Goal: Transaction & Acquisition: Purchase product/service

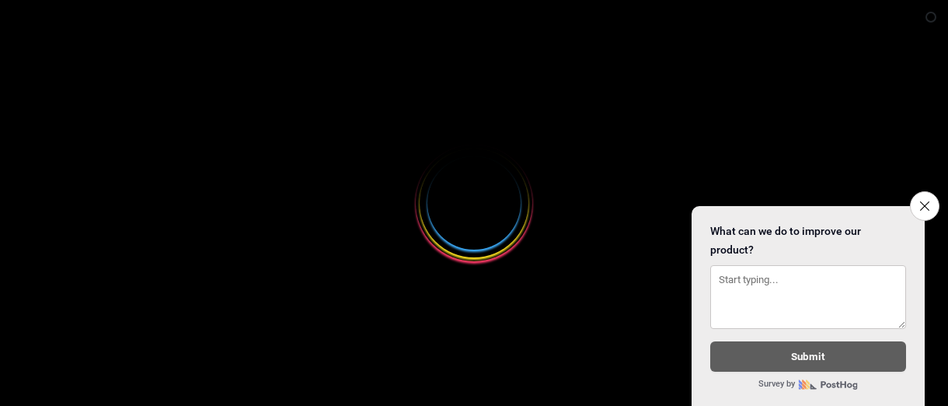
select select
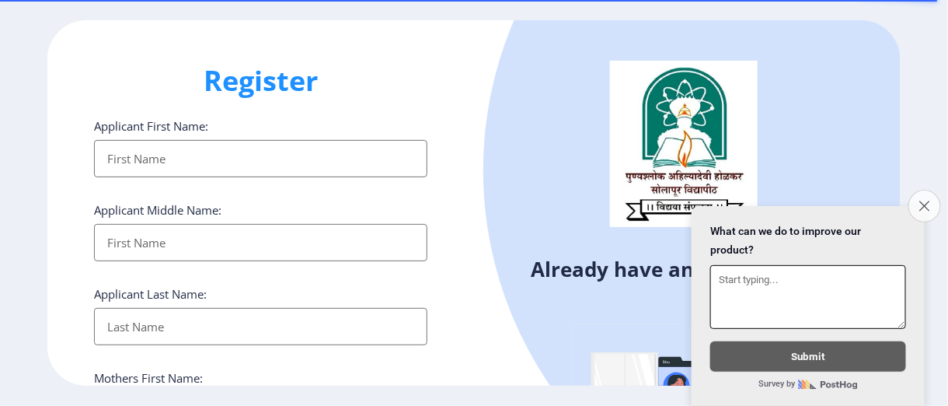
click at [934, 194] on button "Close survey" at bounding box center [925, 206] width 33 height 33
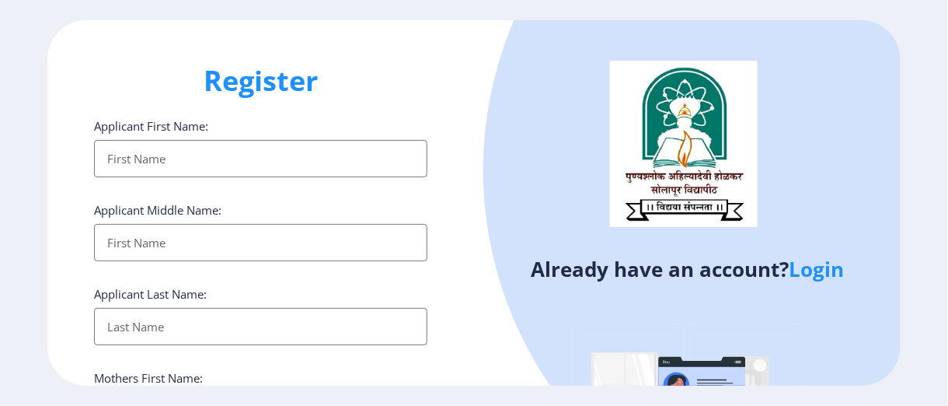
click at [278, 159] on input "Applicant First Name:" at bounding box center [261, 158] width 334 height 37
type input "bharat"
type input "namade"
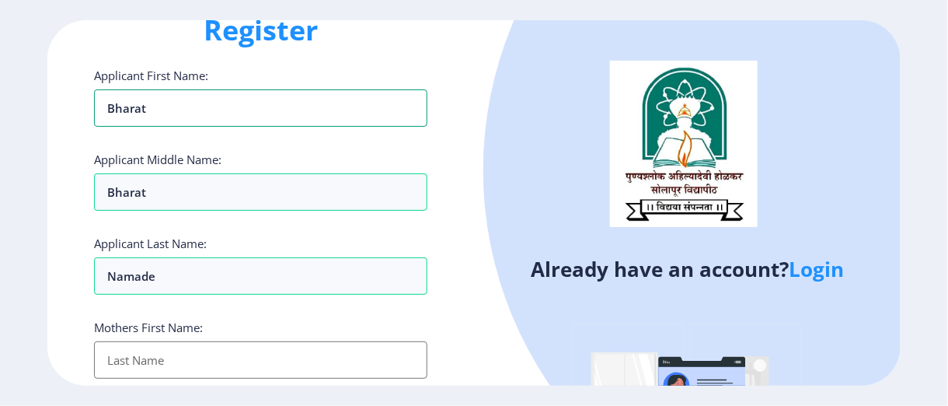
scroll to position [78, 0]
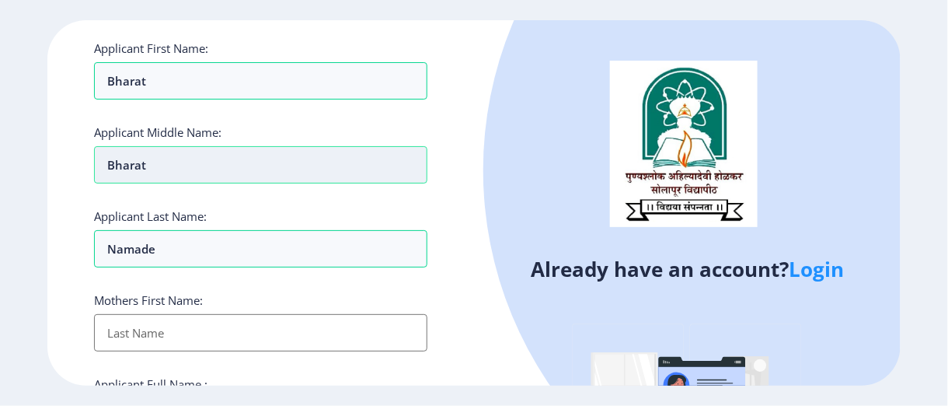
click at [211, 171] on input "bharat" at bounding box center [261, 164] width 334 height 37
type input "b"
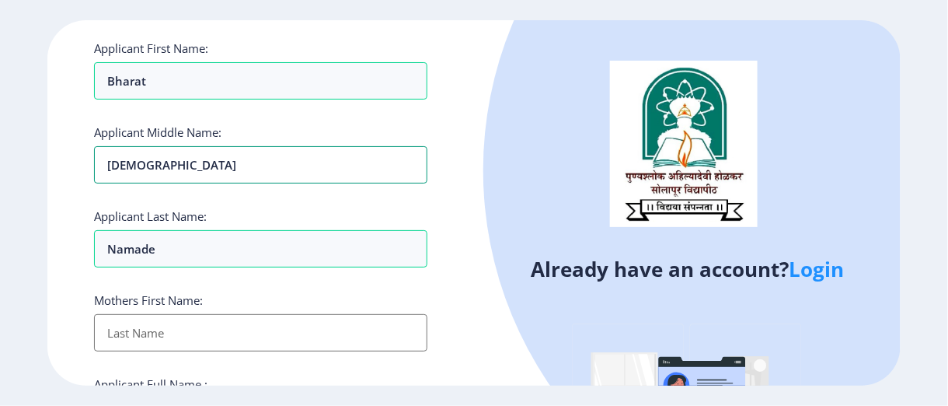
type input "[DEMOGRAPHIC_DATA]"
click at [213, 334] on input "Applicant First Name:" at bounding box center [261, 332] width 334 height 37
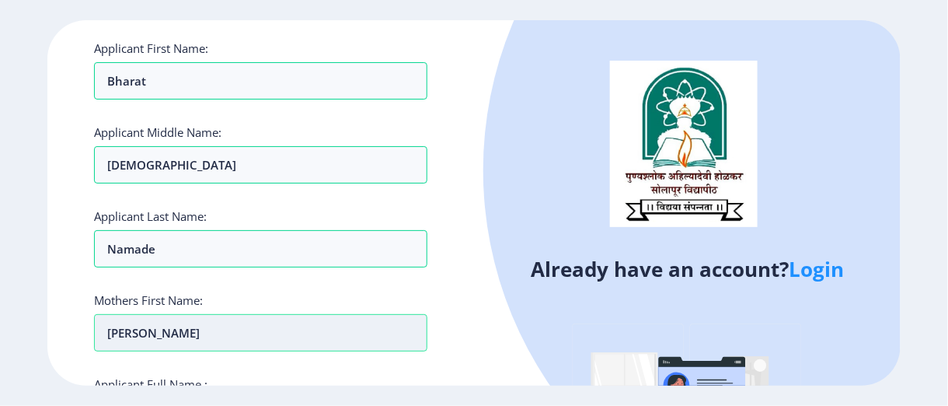
type input "[PERSON_NAME]"
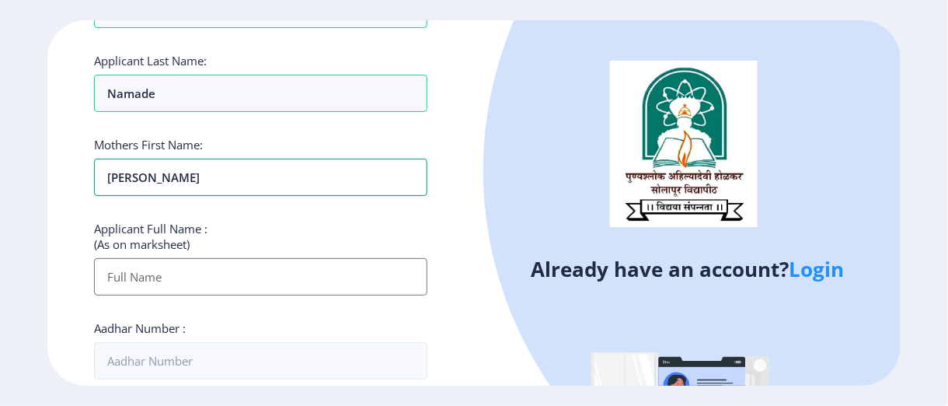
scroll to position [311, 0]
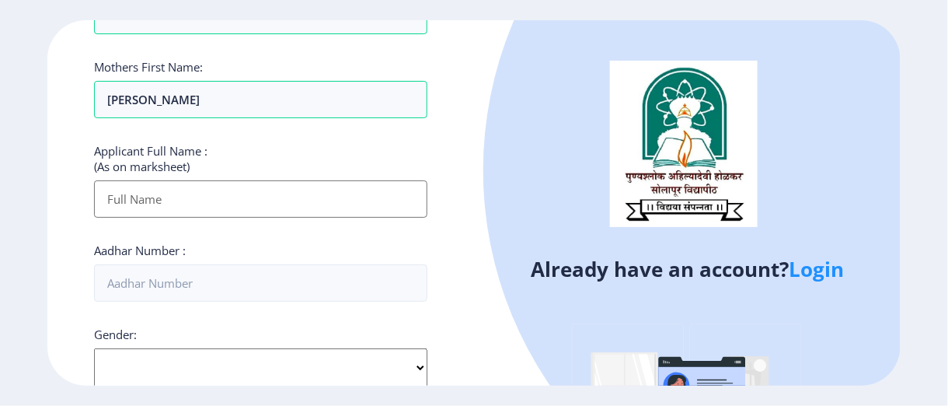
click at [247, 202] on input "Applicant First Name:" at bounding box center [261, 198] width 334 height 37
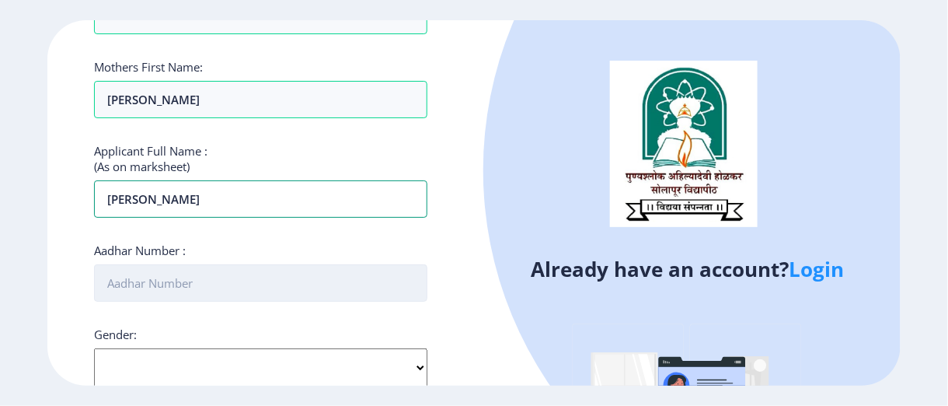
type input "[PERSON_NAME]"
click at [206, 280] on input "Aadhar Number :" at bounding box center [261, 282] width 334 height 37
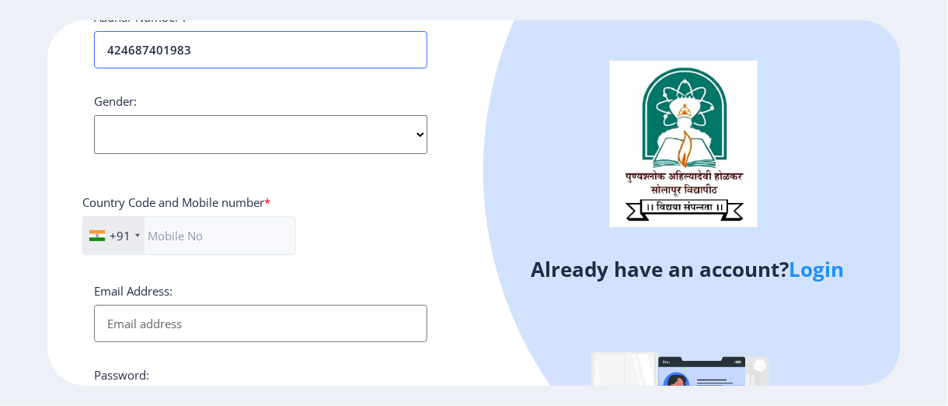
type input "424687401983"
click at [427, 132] on select "Select Gender [DEMOGRAPHIC_DATA] [DEMOGRAPHIC_DATA] Other" at bounding box center [261, 134] width 334 height 39
select select "[DEMOGRAPHIC_DATA]"
click at [94, 115] on select "Select Gender [DEMOGRAPHIC_DATA] [DEMOGRAPHIC_DATA] Other" at bounding box center [261, 134] width 334 height 39
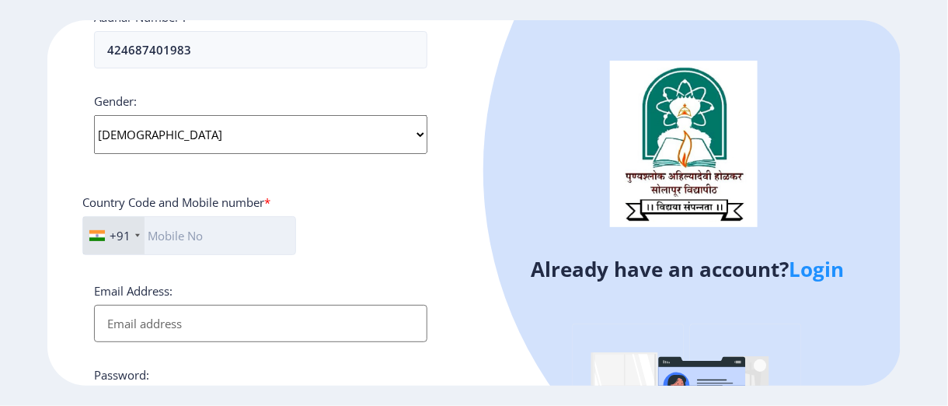
click at [239, 236] on input "text" at bounding box center [189, 235] width 214 height 39
type input "09096302153"
type input "[EMAIL_ADDRESS][DOMAIN_NAME]"
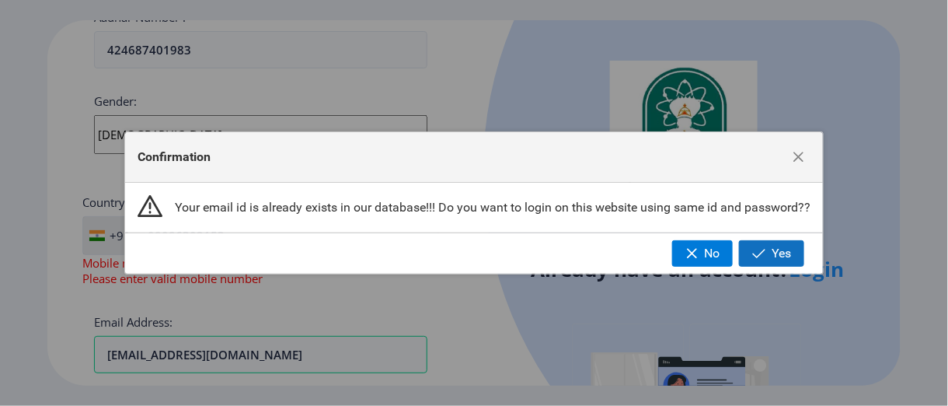
click at [774, 256] on span "Yes" at bounding box center [781, 253] width 19 height 14
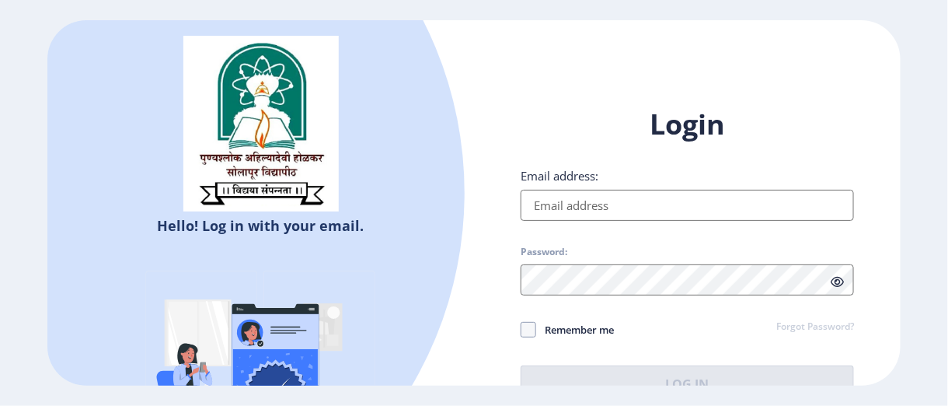
click at [557, 204] on input "Email address:" at bounding box center [688, 205] width 334 height 31
type input "[EMAIL_ADDRESS][DOMAIN_NAME]"
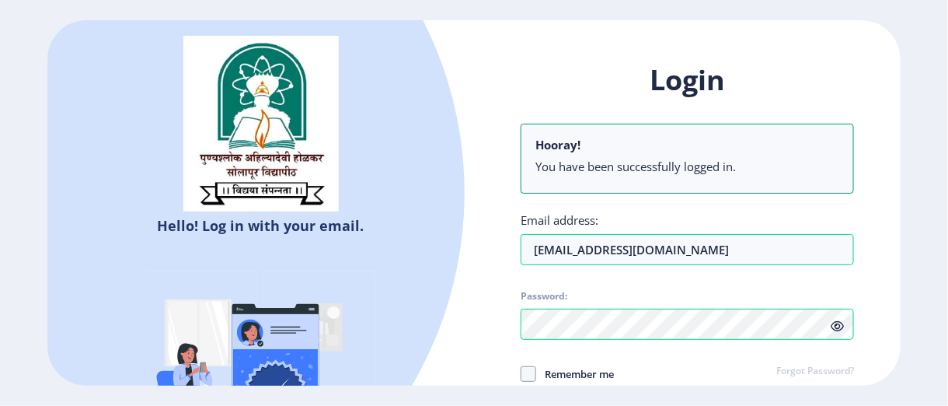
click at [835, 323] on icon at bounding box center [837, 326] width 13 height 12
click at [272, 188] on img at bounding box center [260, 124] width 155 height 176
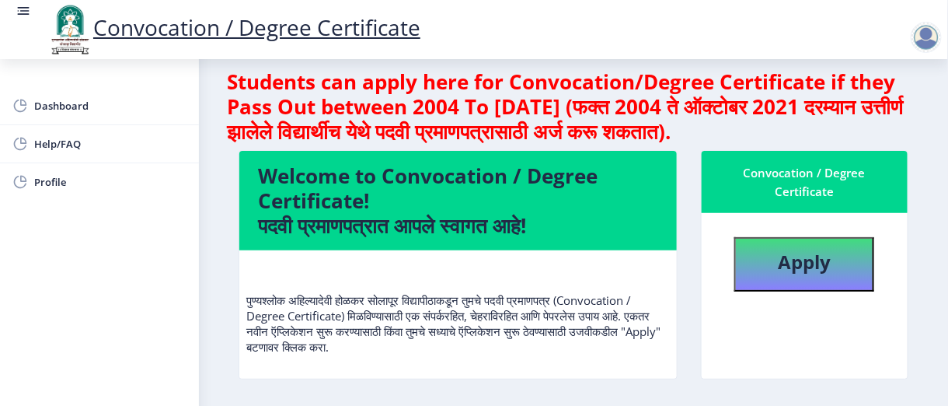
scroll to position [17, 0]
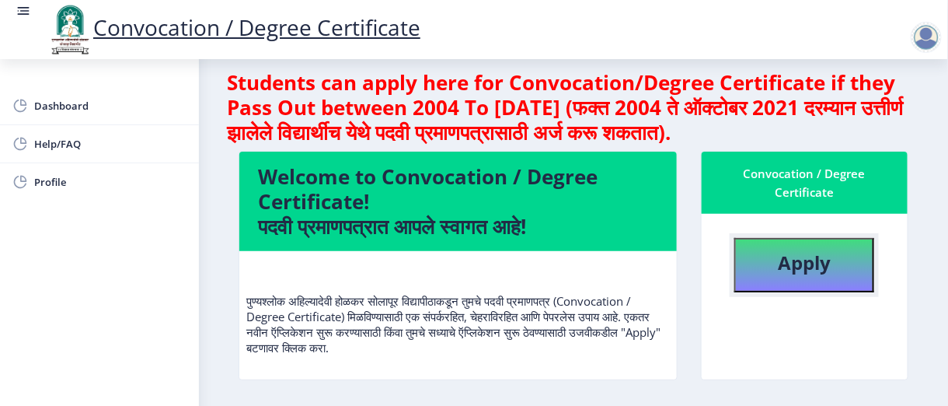
click at [789, 262] on b "Apply" at bounding box center [804, 263] width 53 height 26
select select
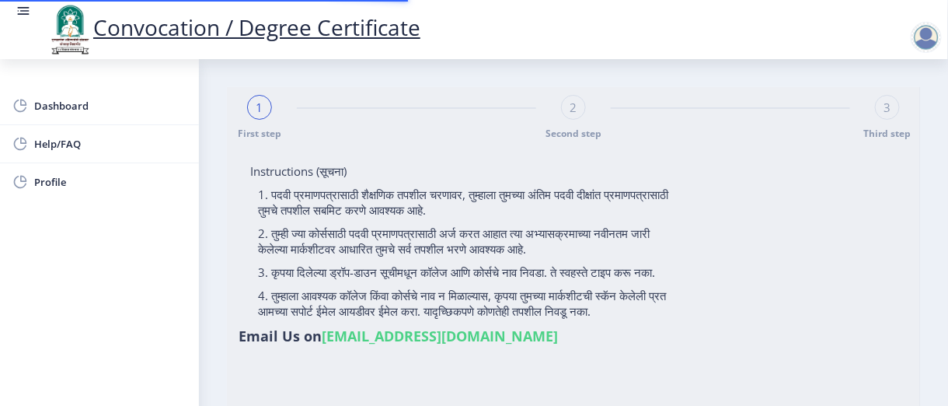
type input "[PERSON_NAME]"
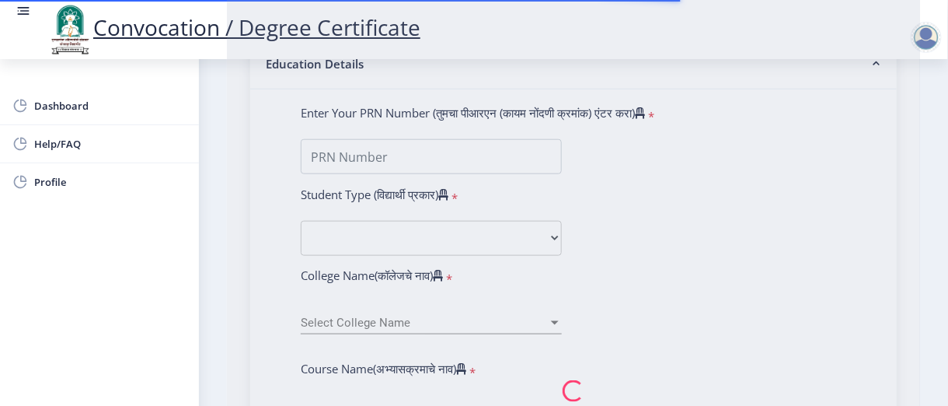
scroll to position [389, 0]
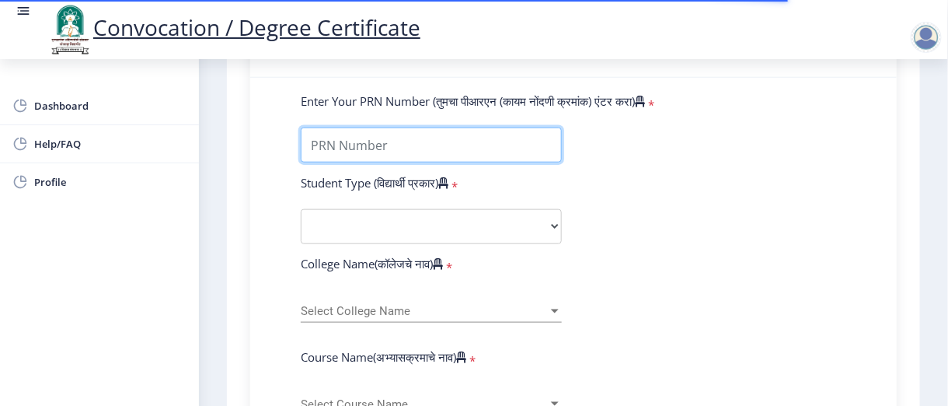
click at [527, 162] on input "Enter Your PRN Number (तुमचा पीआरएन (कायम नोंदणी क्रमांक) एंटर करा)" at bounding box center [431, 144] width 261 height 35
type input "2014032500221346"
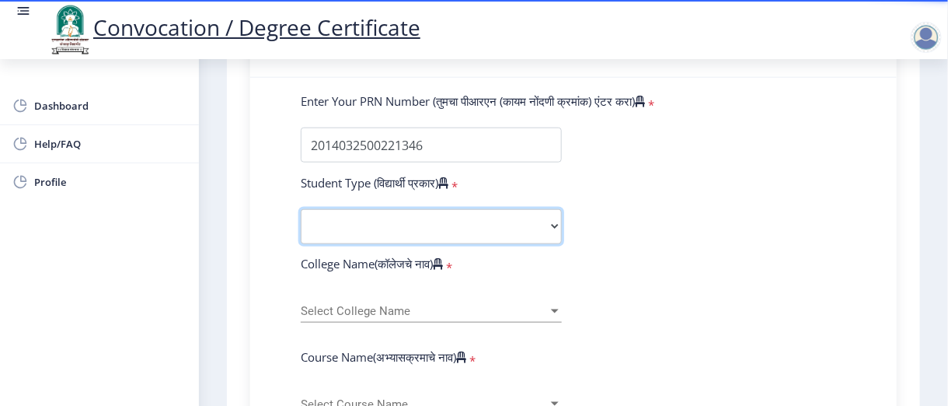
click at [556, 244] on select "Select Student Type Regular External" at bounding box center [431, 226] width 261 height 35
select select "Regular"
click at [301, 239] on select "Select Student Type Regular External" at bounding box center [431, 226] width 261 height 35
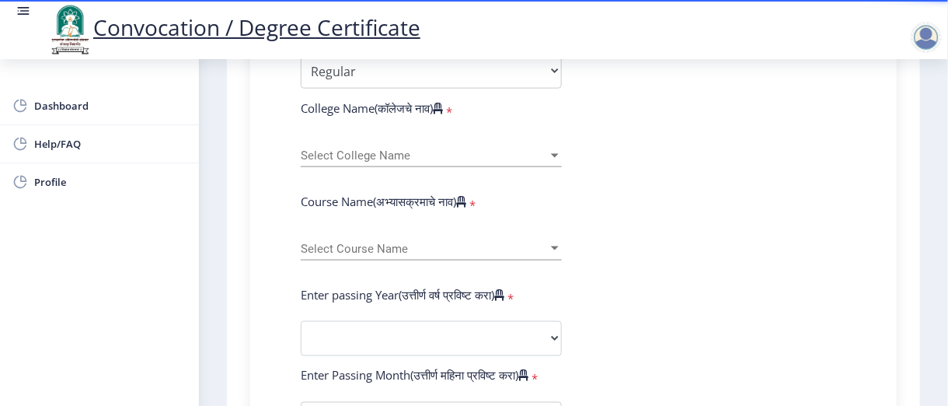
click at [528, 162] on span "Select College Name" at bounding box center [424, 155] width 247 height 13
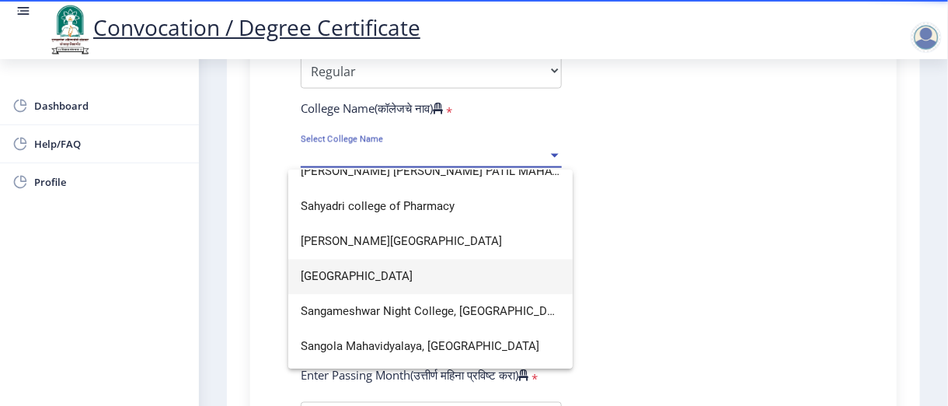
scroll to position [3032, 0]
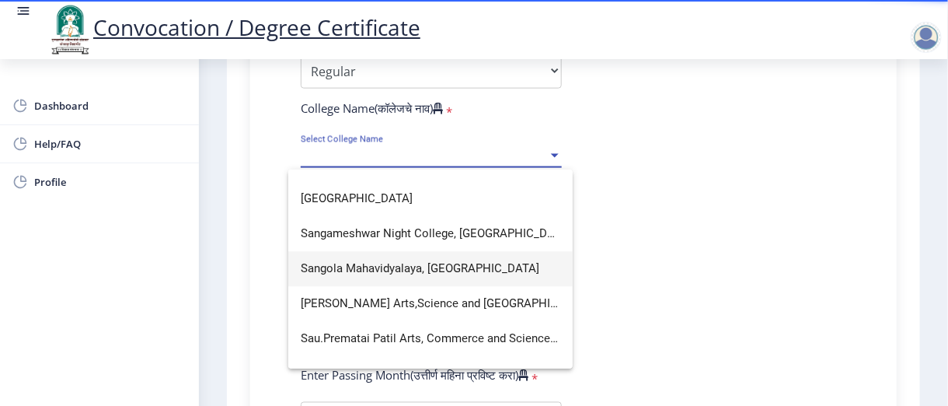
click at [410, 270] on span "Sangola Mahavidyalaya, [GEOGRAPHIC_DATA]" at bounding box center [431, 268] width 260 height 35
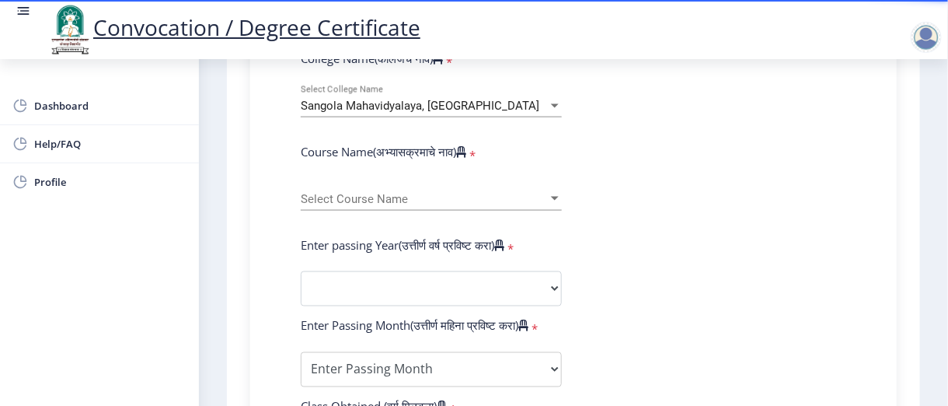
scroll to position [622, 0]
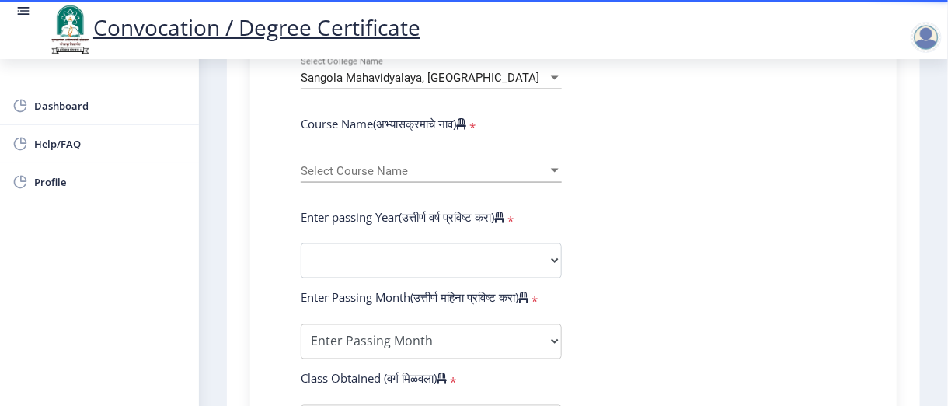
click at [526, 183] on div "Select Course Name Select Course Name" at bounding box center [431, 166] width 261 height 33
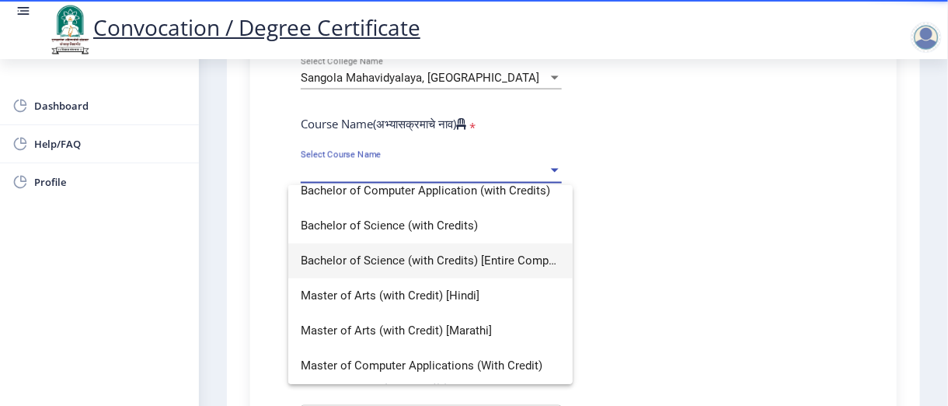
scroll to position [30, 0]
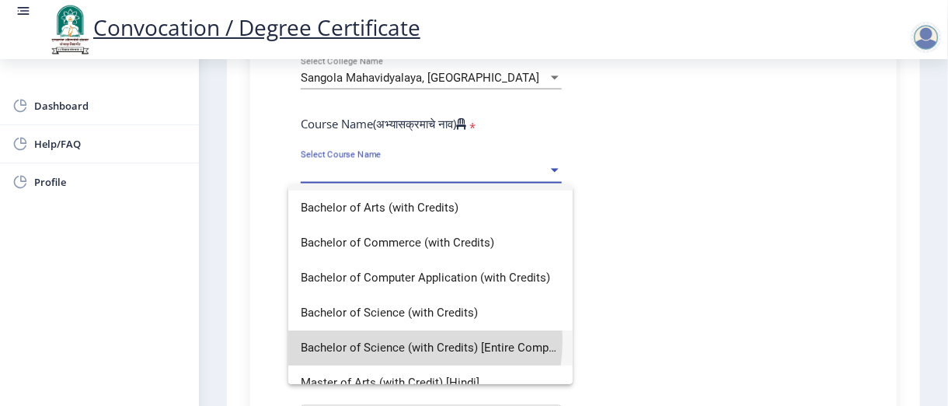
click at [401, 341] on span "Bachelor of Science (with Credits) [Entire Computer Science]" at bounding box center [431, 347] width 260 height 35
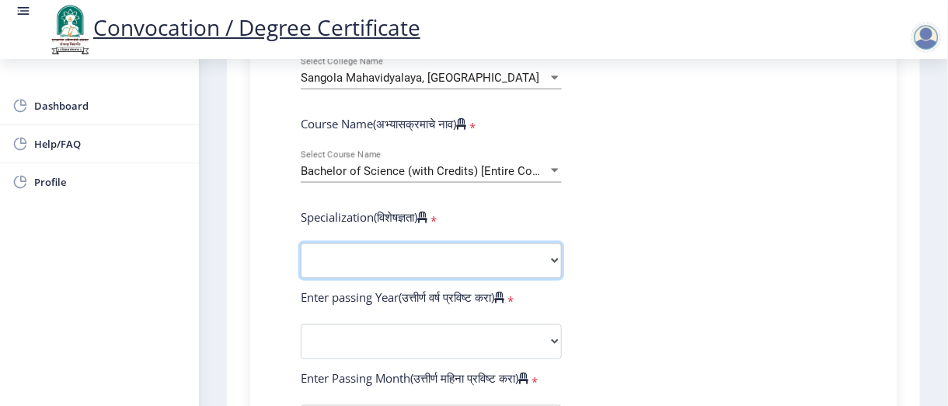
click at [554, 278] on select "Specialization Botany Chemistry Computer Science Electronics Geology Mathematic…" at bounding box center [431, 260] width 261 height 35
select select "Computer Science"
click at [301, 274] on select "Specialization Botany Chemistry Computer Science Electronics Geology Mathematic…" at bounding box center [431, 260] width 261 height 35
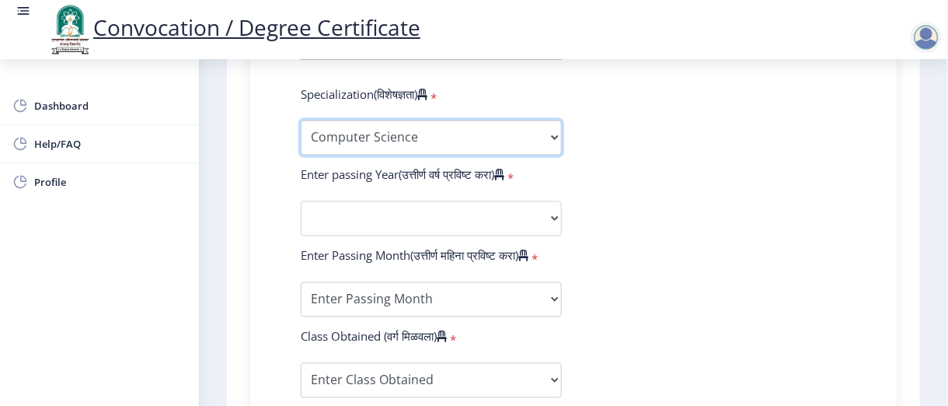
scroll to position [777, 0]
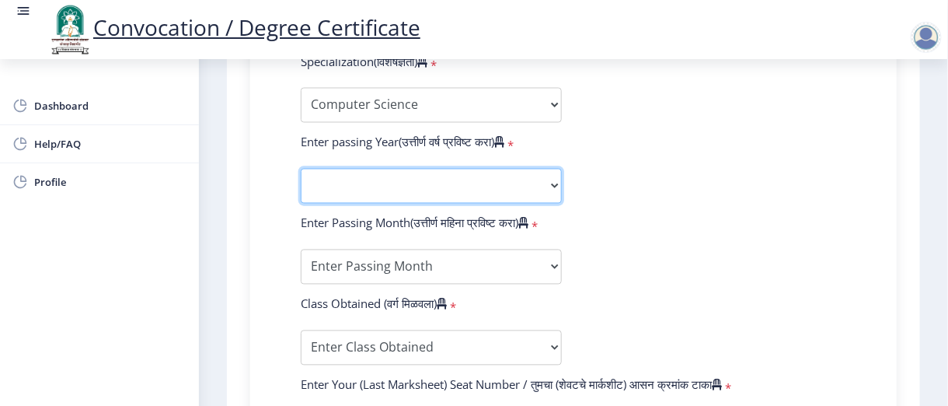
click at [550, 204] on select "2025 2024 2023 2022 2021 2020 2019 2018 2017 2016 2015 2014 2013 2012 2011 2010…" at bounding box center [431, 186] width 261 height 35
select select "2017"
click at [301, 199] on select "2025 2024 2023 2022 2021 2020 2019 2018 2017 2016 2015 2014 2013 2012 2011 2010…" at bounding box center [431, 186] width 261 height 35
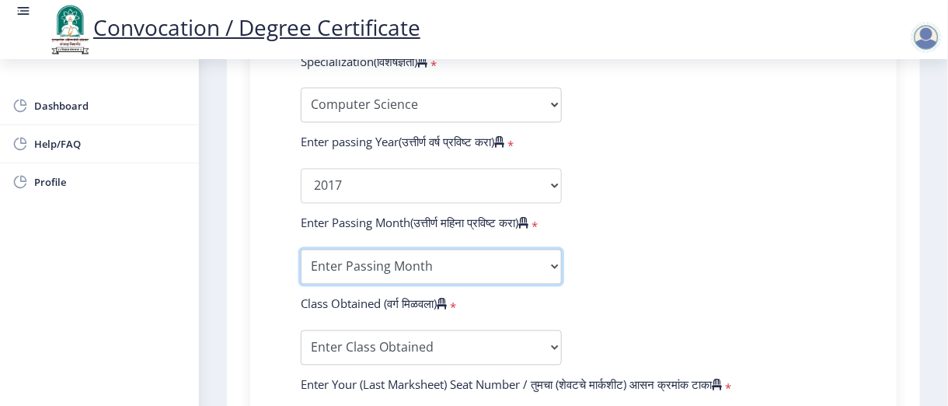
click at [553, 285] on select "Enter Passing Month March April May October November December" at bounding box center [431, 267] width 261 height 35
select select "April"
click at [301, 280] on select "Enter Passing Month March April May October November December" at bounding box center [431, 267] width 261 height 35
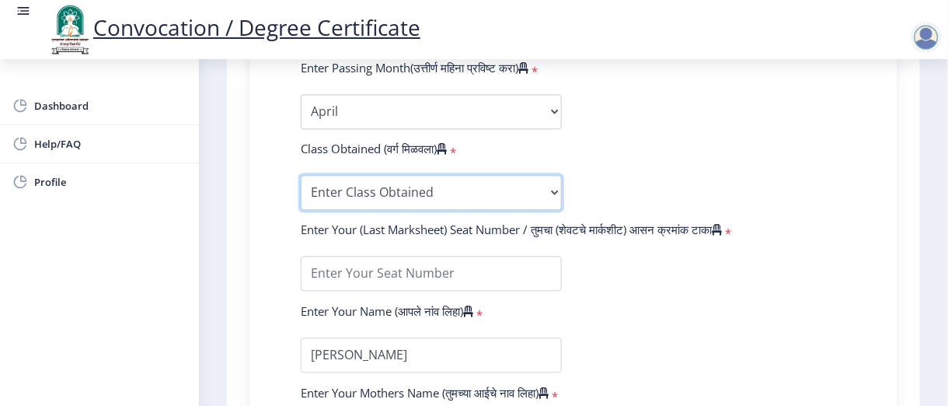
click at [546, 210] on select "Enter Class Obtained FIRST CLASS WITH DISTINCTION FIRST CLASS HIGHER SECOND CLA…" at bounding box center [431, 192] width 261 height 35
select select "Grade A"
click at [301, 205] on select "Enter Class Obtained FIRST CLASS WITH DISTINCTION FIRST CLASS HIGHER SECOND CLA…" at bounding box center [431, 192] width 261 height 35
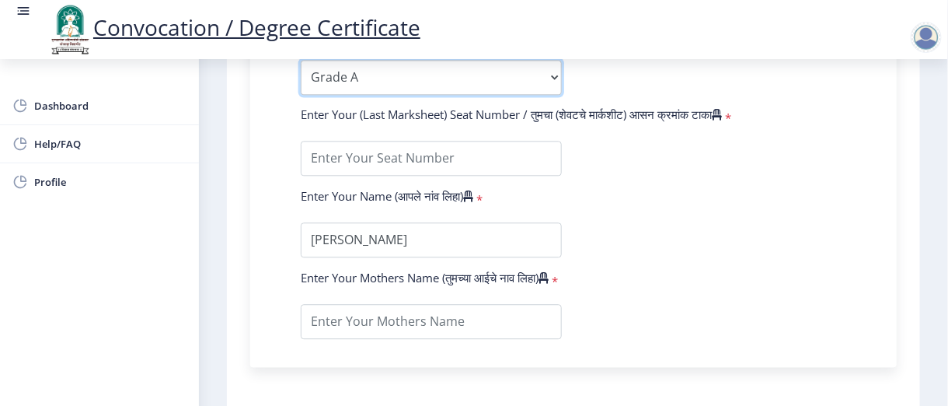
scroll to position [1088, 0]
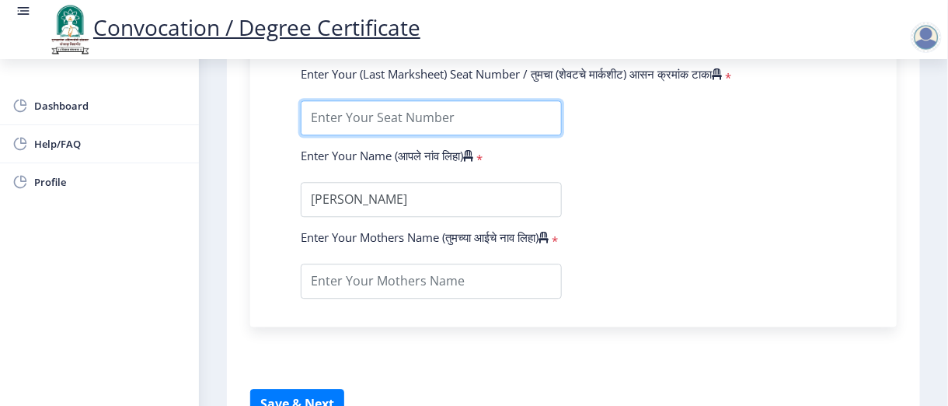
click at [476, 135] on input "textarea" at bounding box center [431, 117] width 261 height 35
type input "389241"
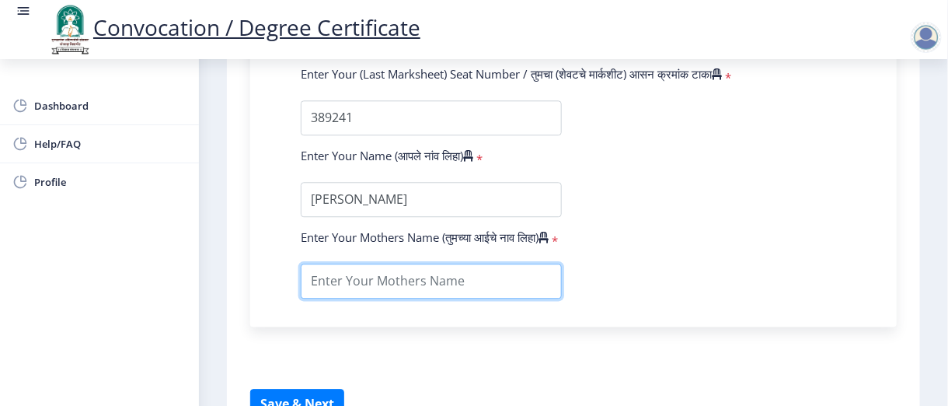
click at [525, 299] on input "textarea" at bounding box center [431, 281] width 261 height 35
type input "a"
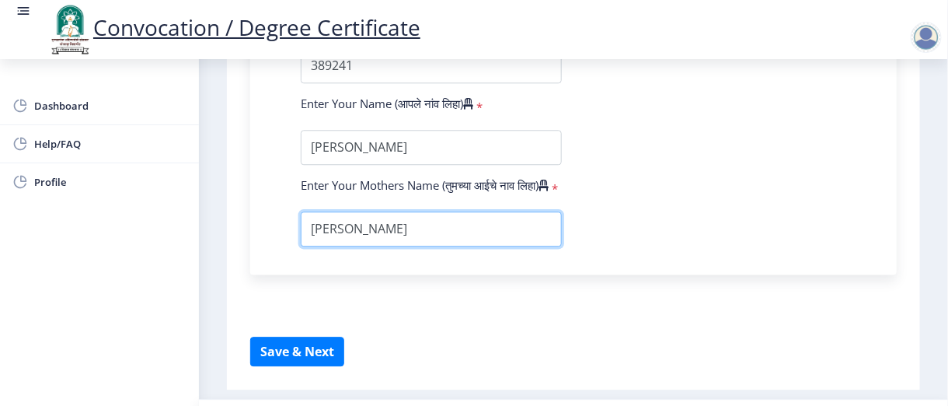
scroll to position [1226, 0]
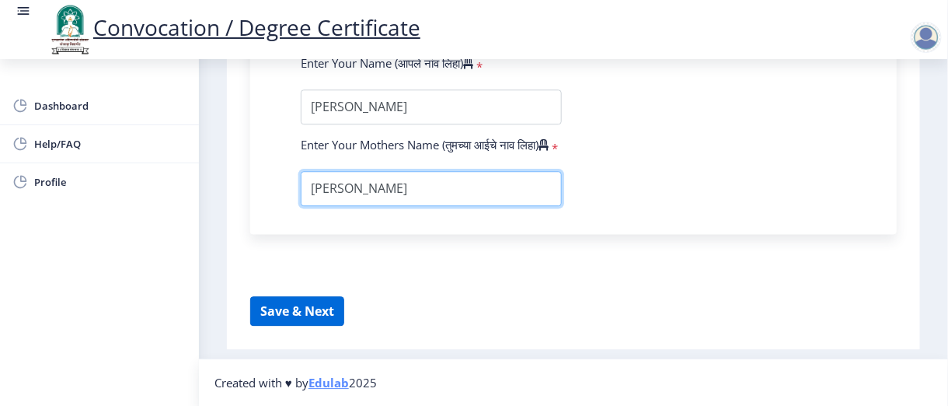
type input "[PERSON_NAME]"
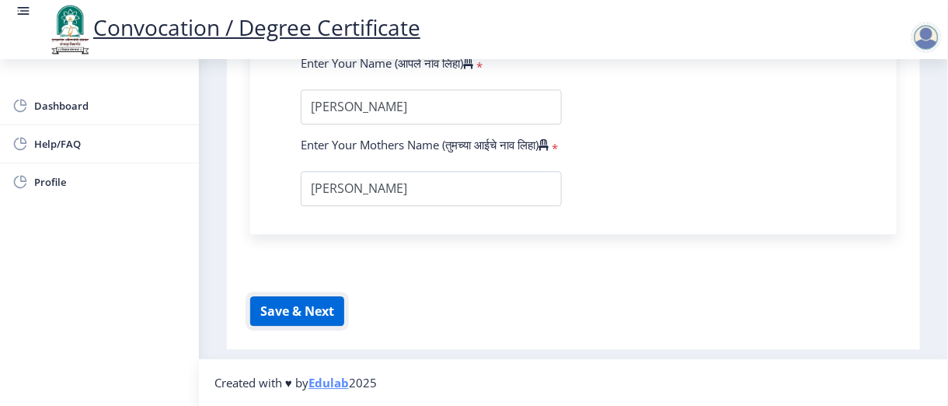
click at [311, 312] on button "Save & Next" at bounding box center [297, 311] width 94 height 30
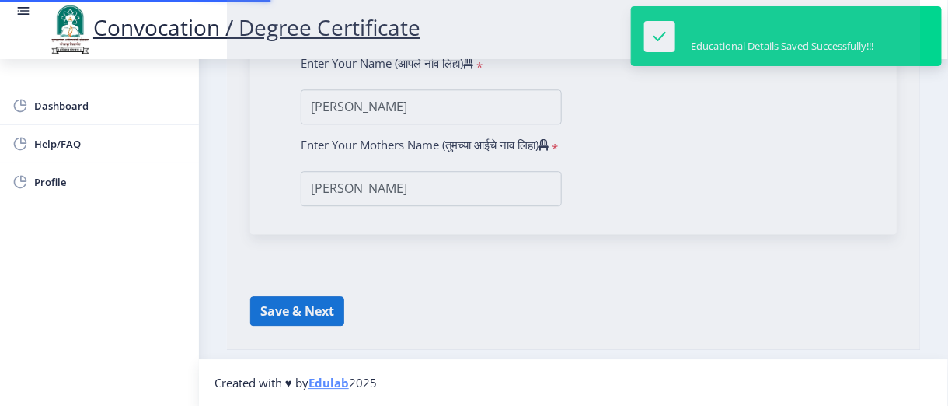
select select
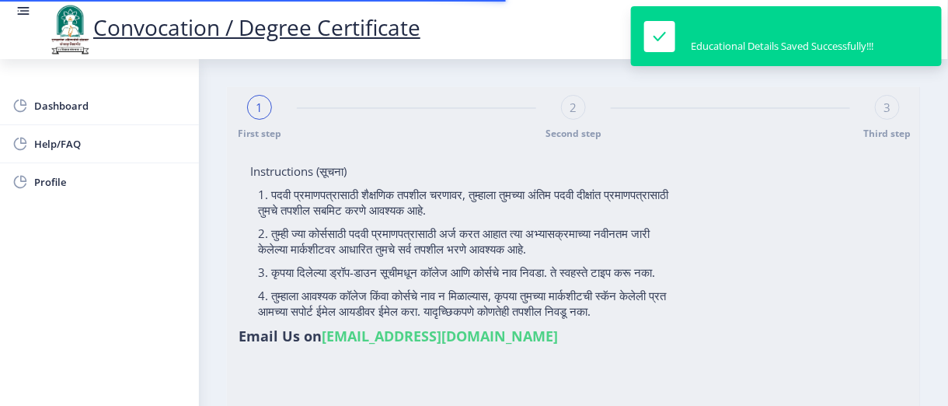
type input "[PERSON_NAME]"
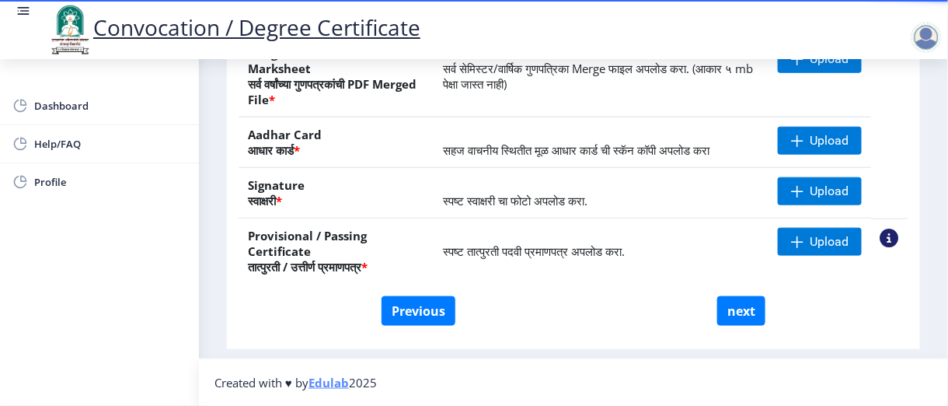
scroll to position [424, 0]
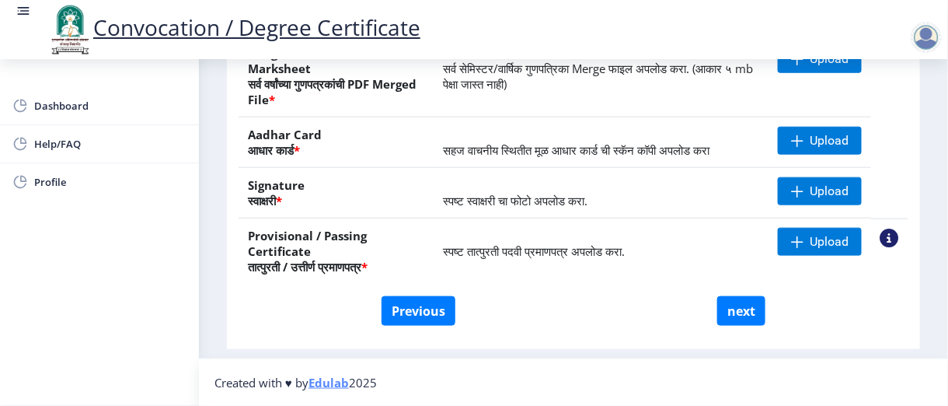
click at [848, 302] on div "Previous next" at bounding box center [573, 311] width 647 height 30
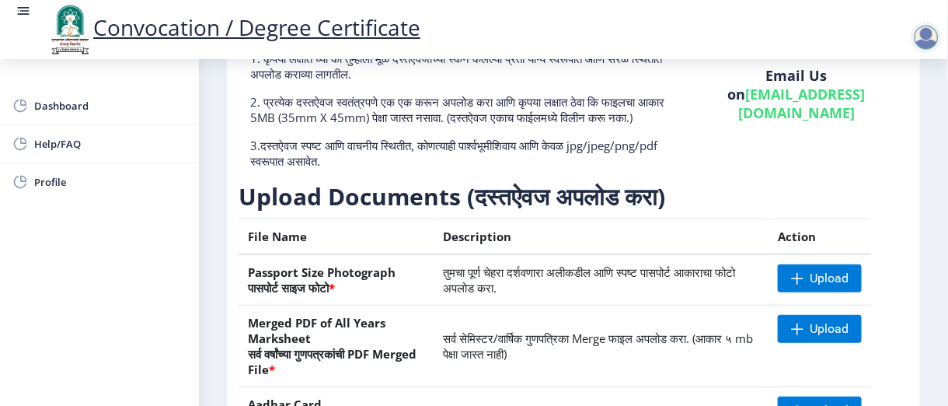
scroll to position [114, 0]
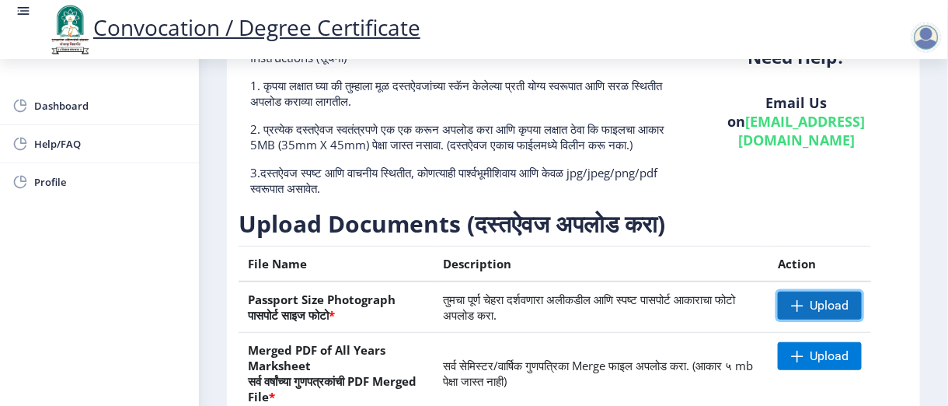
click at [802, 319] on span "Upload" at bounding box center [820, 306] width 84 height 28
click at [589, 9] on div "Convocation / Degree Certificate" at bounding box center [490, 29] width 948 height 53
click at [805, 318] on span "Upload" at bounding box center [820, 306] width 84 height 28
click at [804, 318] on span "Upload" at bounding box center [820, 306] width 84 height 28
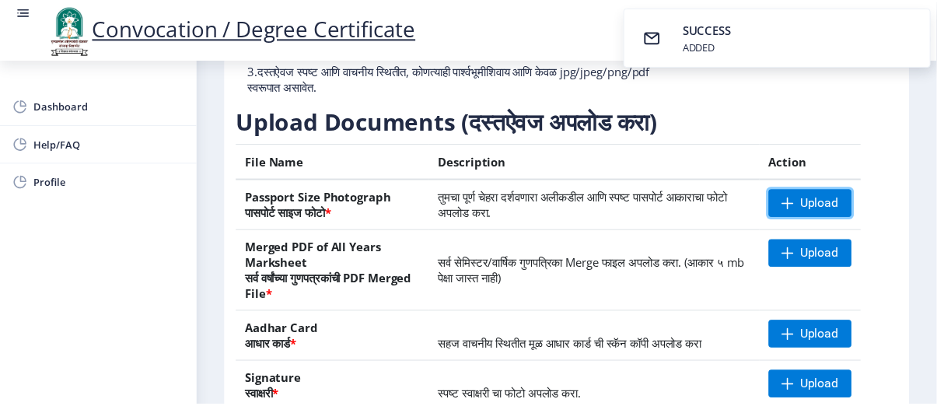
scroll to position [191, 0]
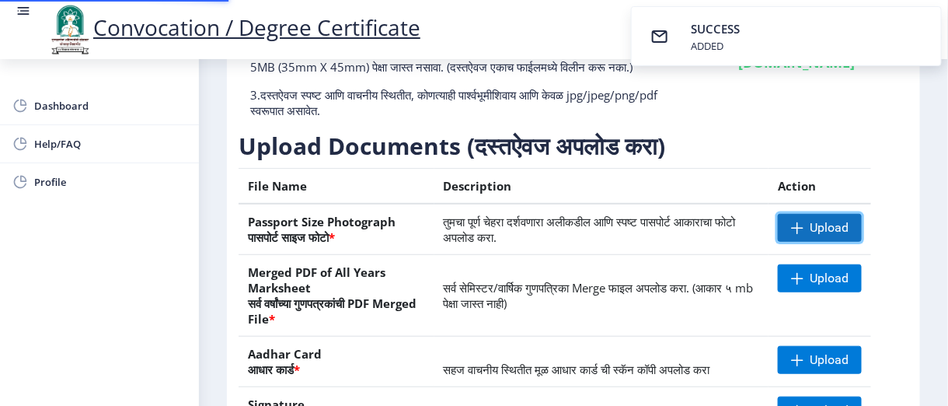
click at [810, 236] on span "Upload" at bounding box center [829, 228] width 39 height 16
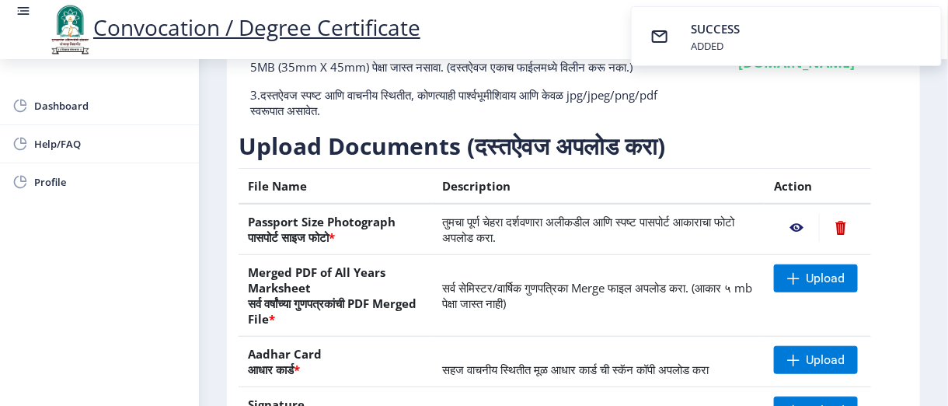
click at [793, 242] on nb-action at bounding box center [796, 228] width 45 height 28
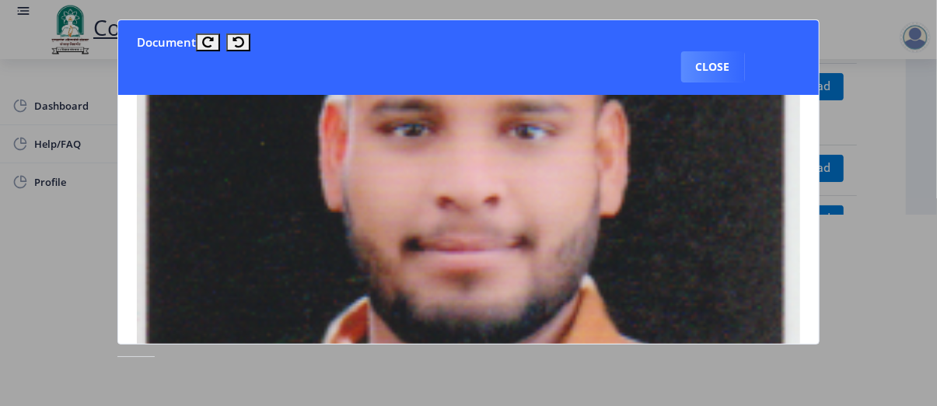
scroll to position [263, 0]
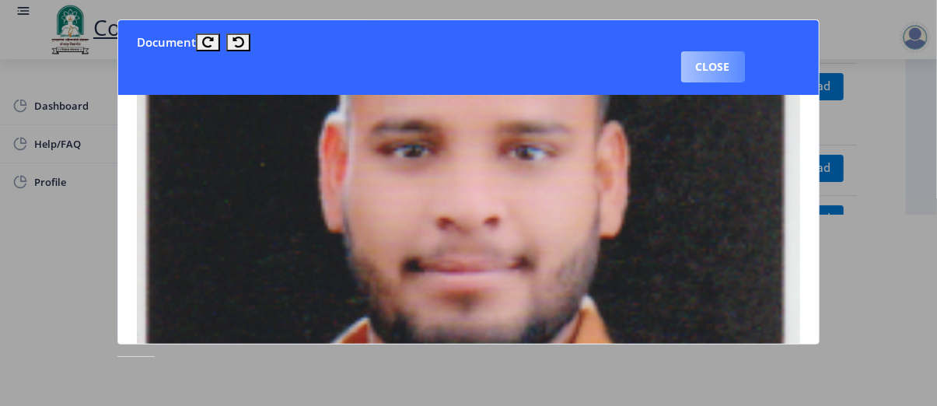
click at [700, 74] on button "Close" at bounding box center [713, 66] width 64 height 31
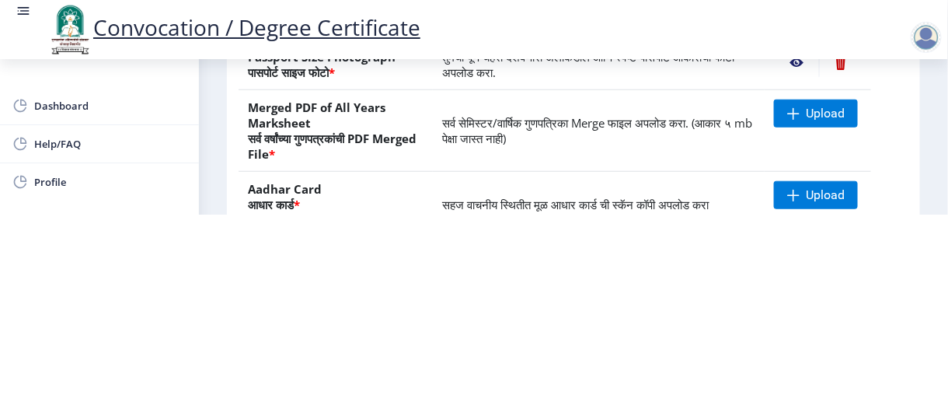
scroll to position [155, 0]
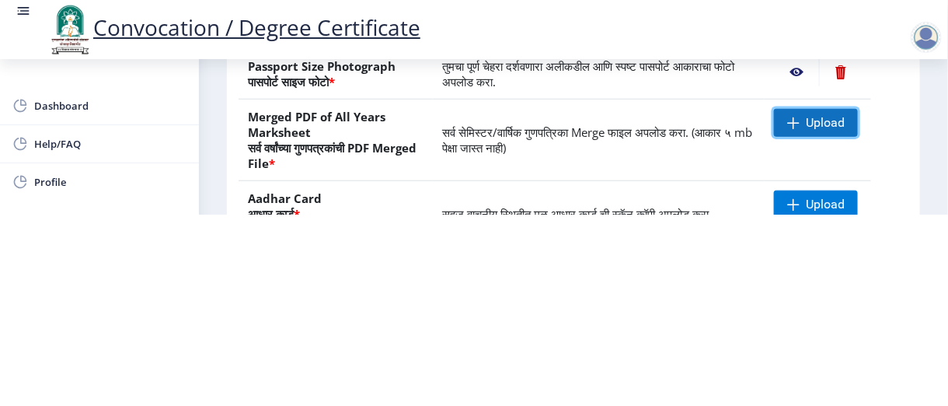
click at [797, 129] on span at bounding box center [794, 123] width 12 height 12
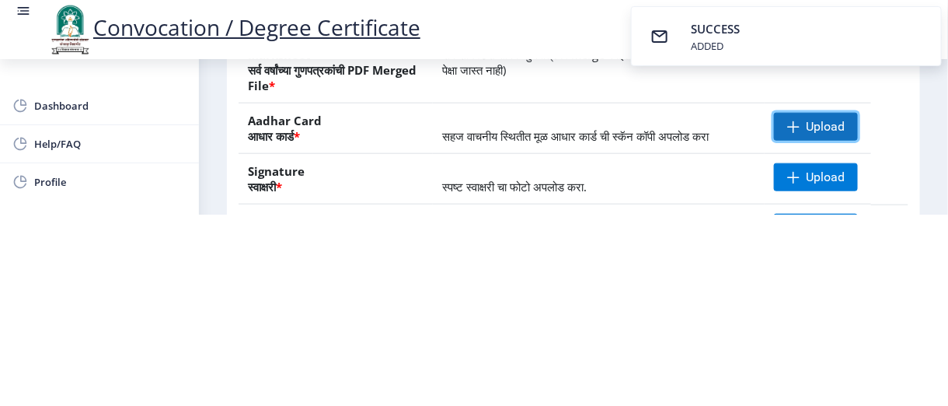
click at [819, 134] on span "Upload" at bounding box center [825, 127] width 39 height 16
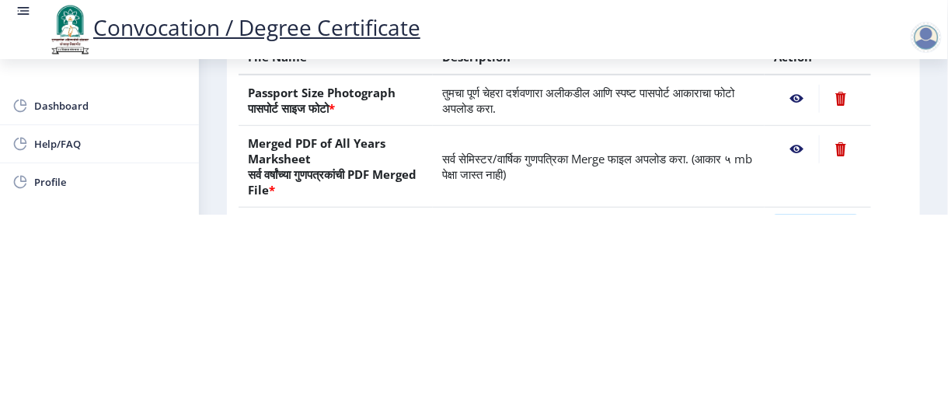
scroll to position [155, 0]
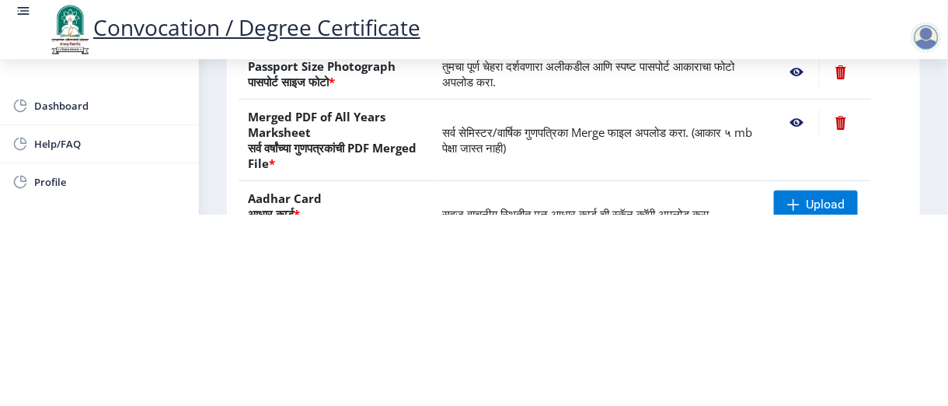
click at [793, 135] on nb-action at bounding box center [796, 123] width 45 height 28
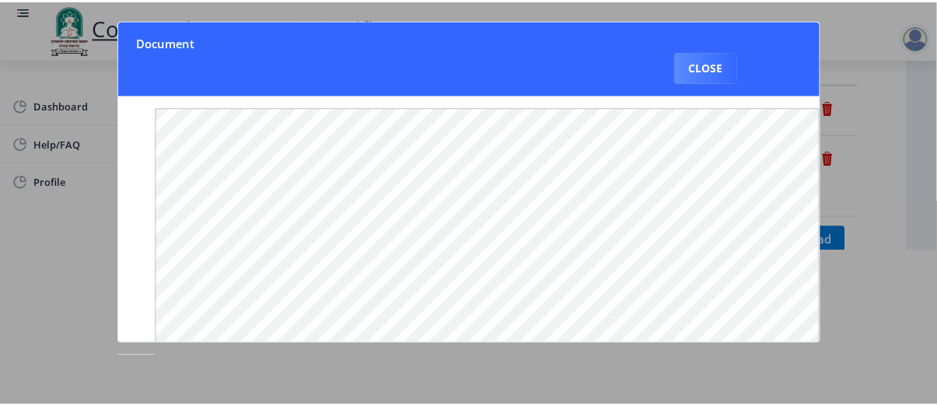
scroll to position [0, 0]
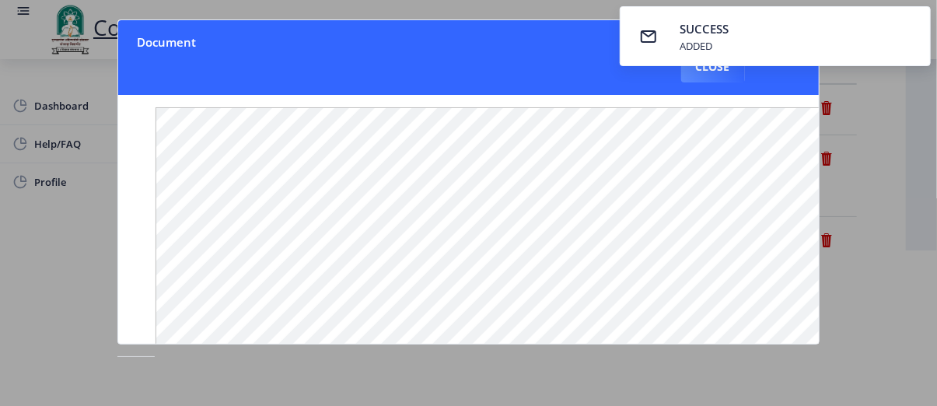
click at [879, 129] on div at bounding box center [468, 203] width 937 height 406
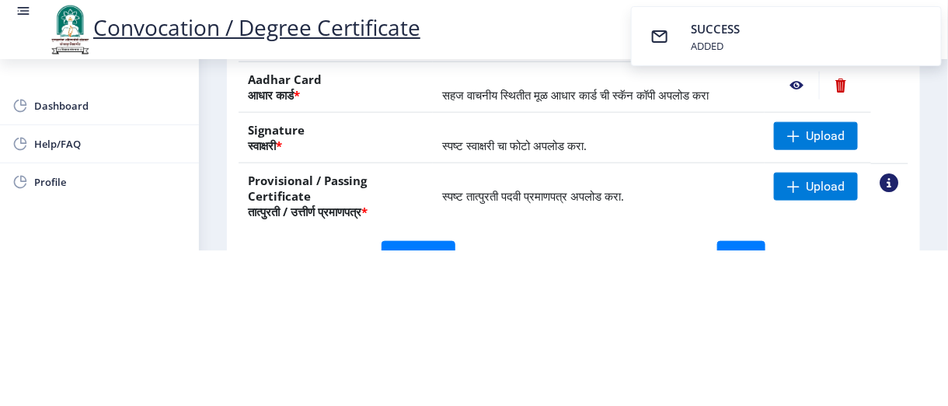
scroll to position [311, 0]
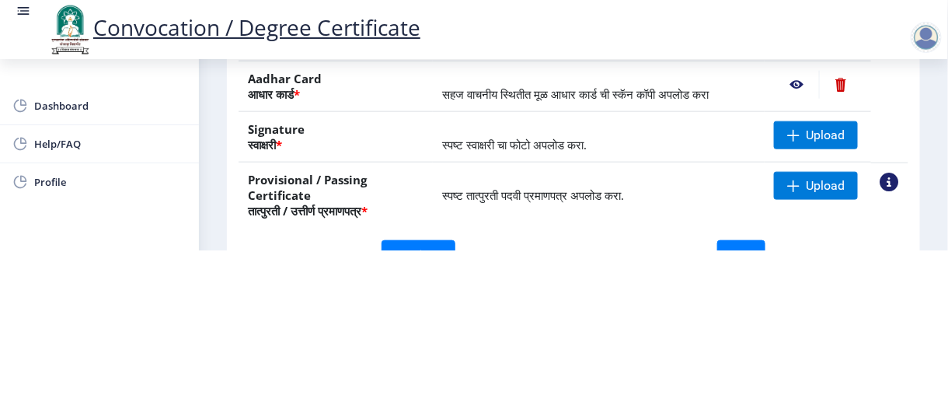
click at [791, 99] on nb-action at bounding box center [796, 85] width 45 height 28
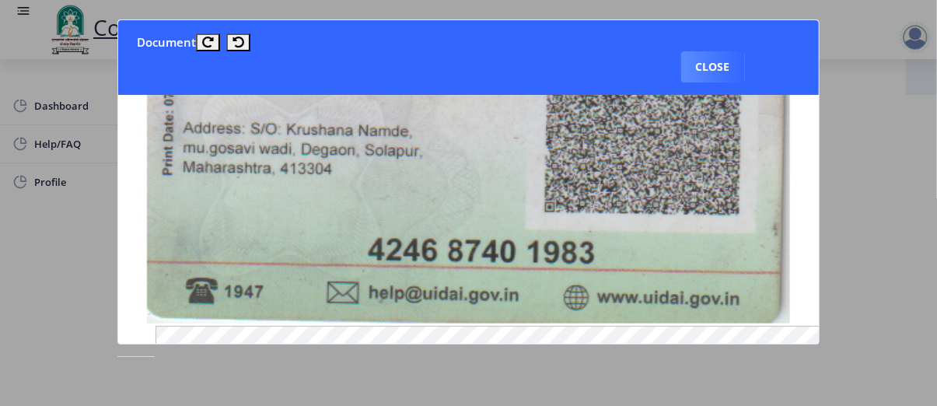
scroll to position [622, 0]
click at [882, 149] on div at bounding box center [468, 203] width 937 height 406
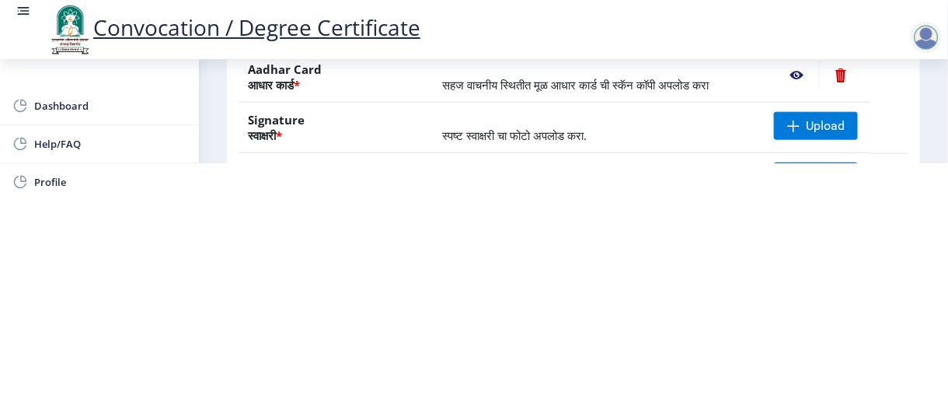
scroll to position [233, 0]
click at [808, 122] on span "Upload" at bounding box center [825, 126] width 39 height 16
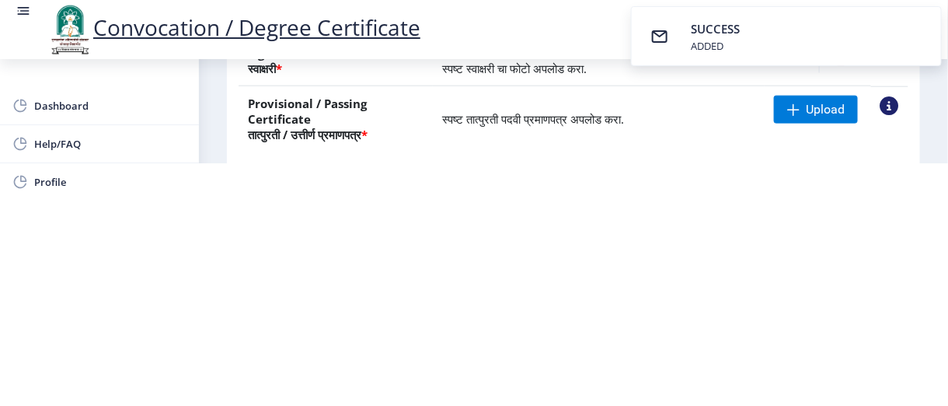
scroll to position [311, 0]
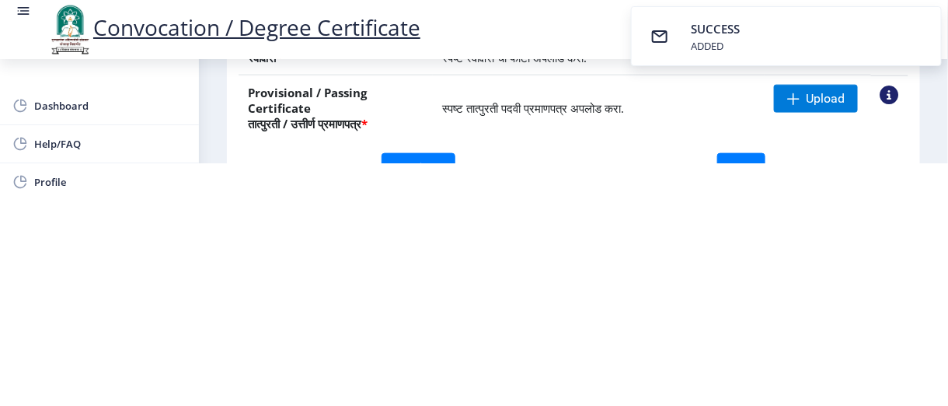
click at [811, 103] on span "Upload" at bounding box center [825, 99] width 39 height 16
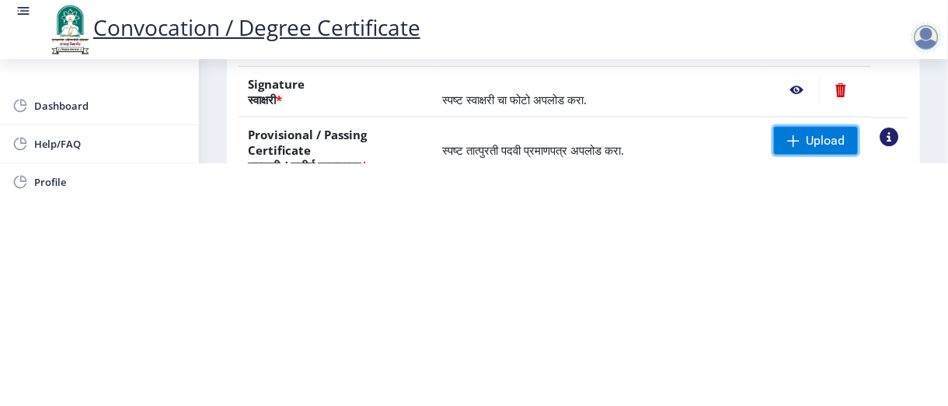
scroll to position [347, 0]
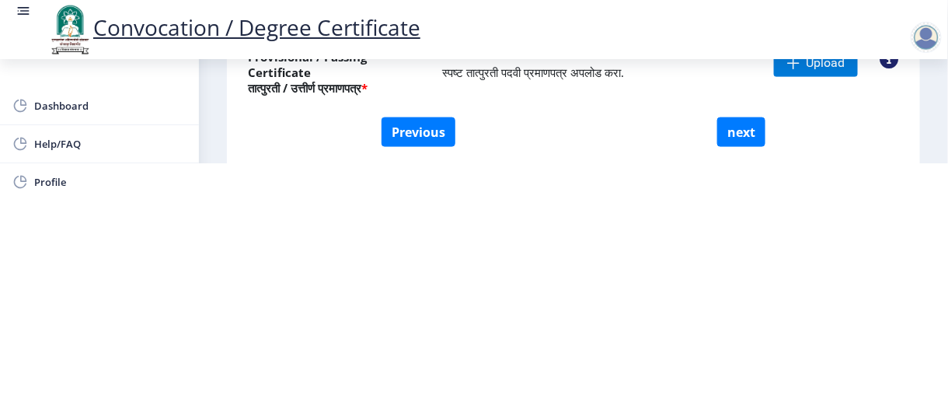
click at [885, 64] on nb-action at bounding box center [890, 59] width 19 height 19
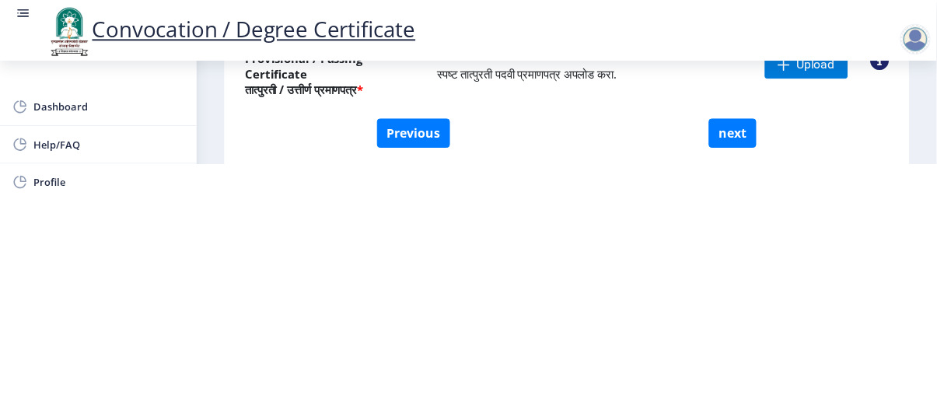
scroll to position [0, 0]
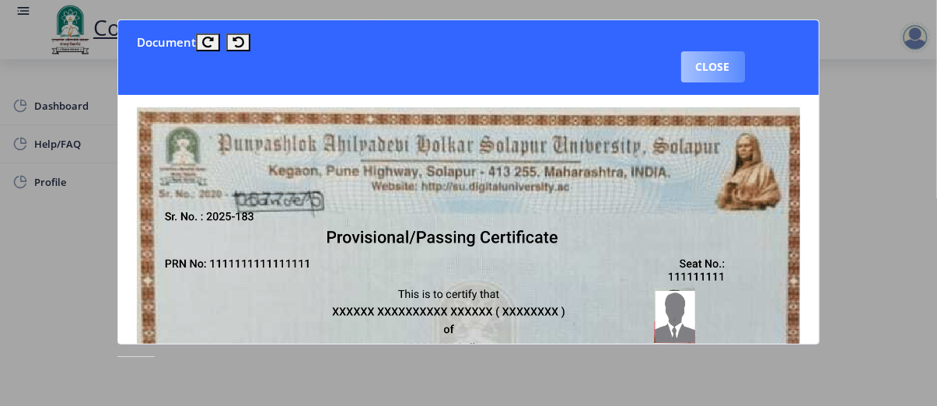
click at [711, 70] on button "Close" at bounding box center [713, 66] width 64 height 31
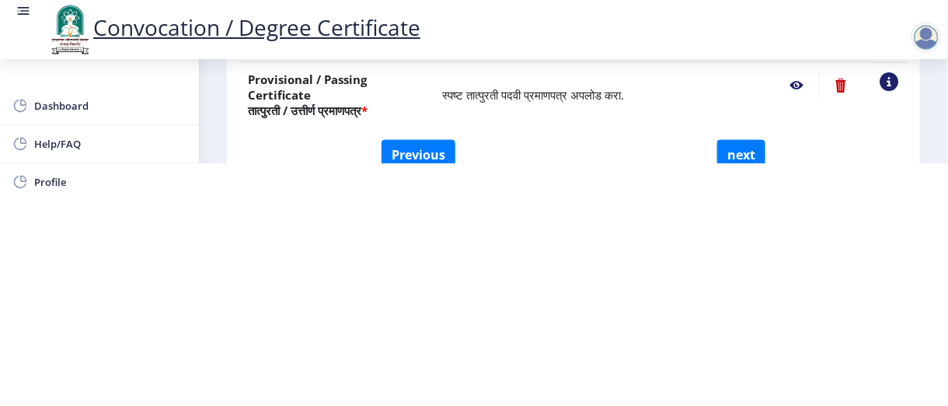
scroll to position [347, 0]
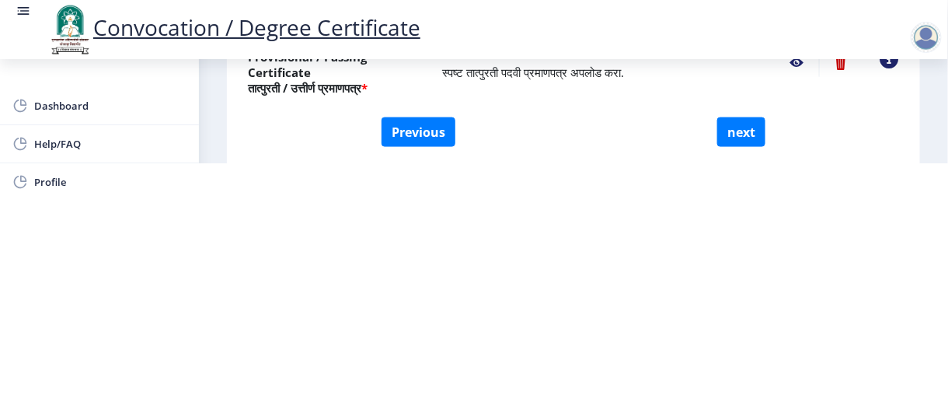
click at [797, 64] on nb-action at bounding box center [796, 63] width 45 height 28
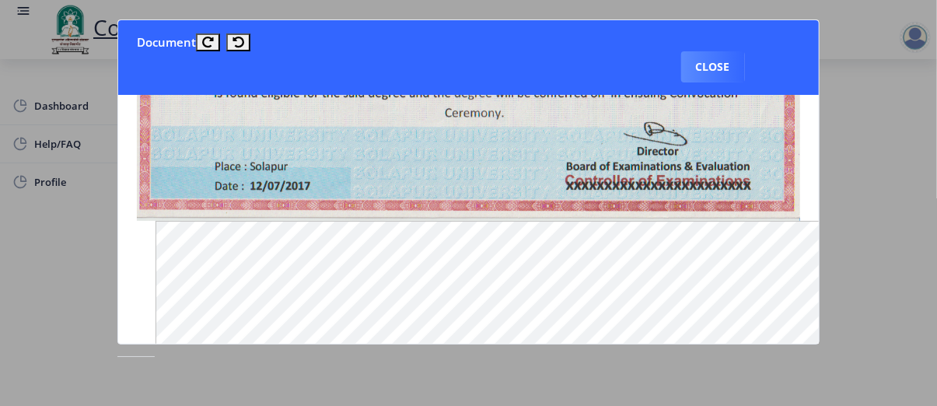
scroll to position [389, 0]
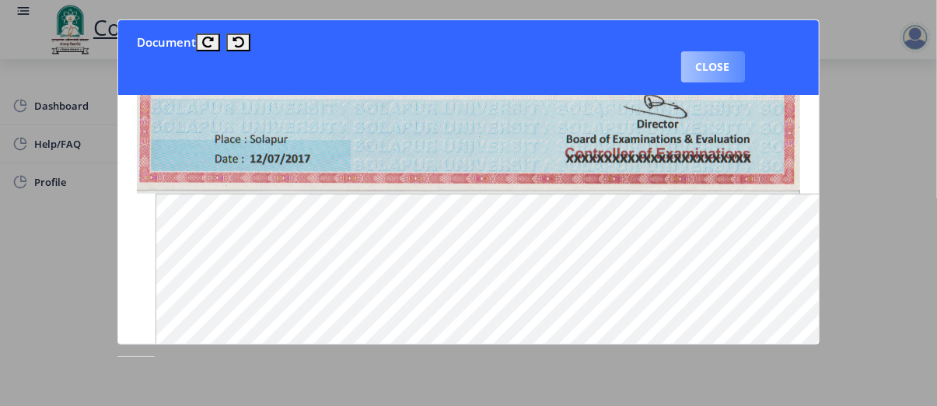
click at [723, 61] on button "Close" at bounding box center [713, 66] width 64 height 31
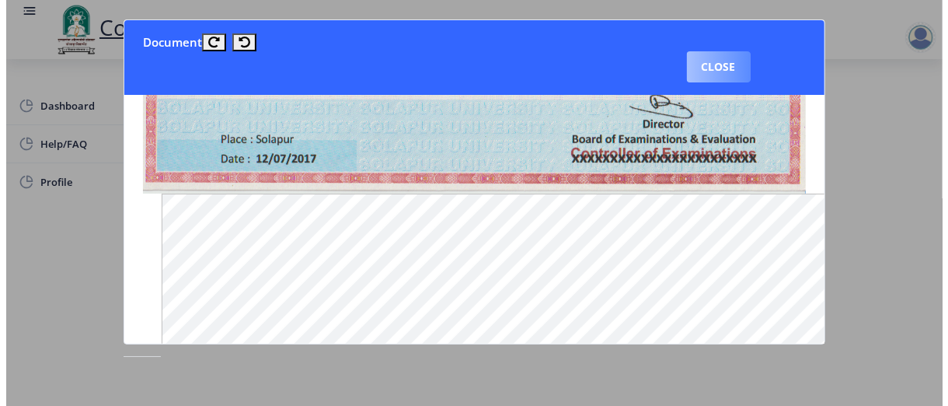
scroll to position [257, 0]
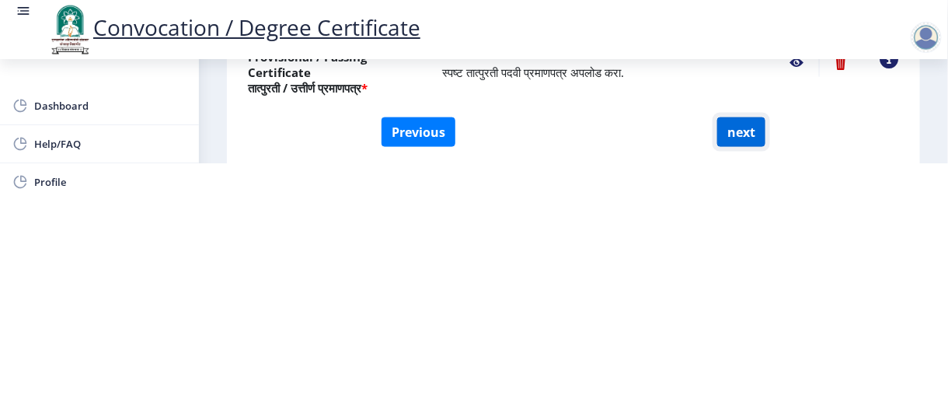
click at [745, 132] on button "next" at bounding box center [742, 132] width 48 height 30
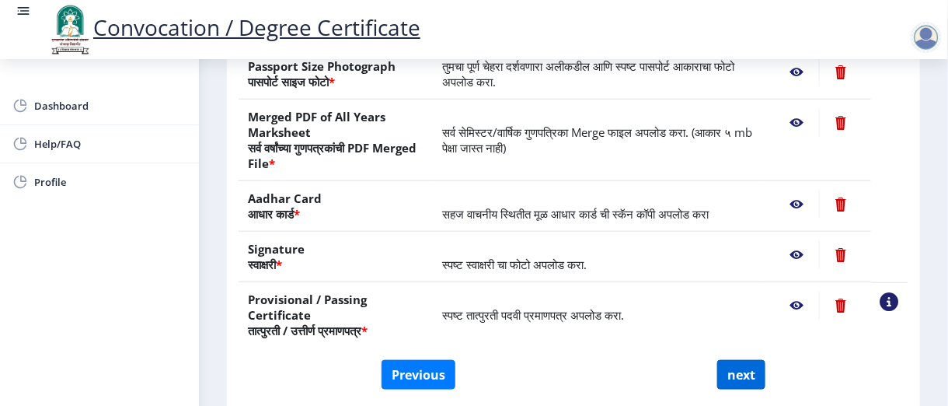
select select
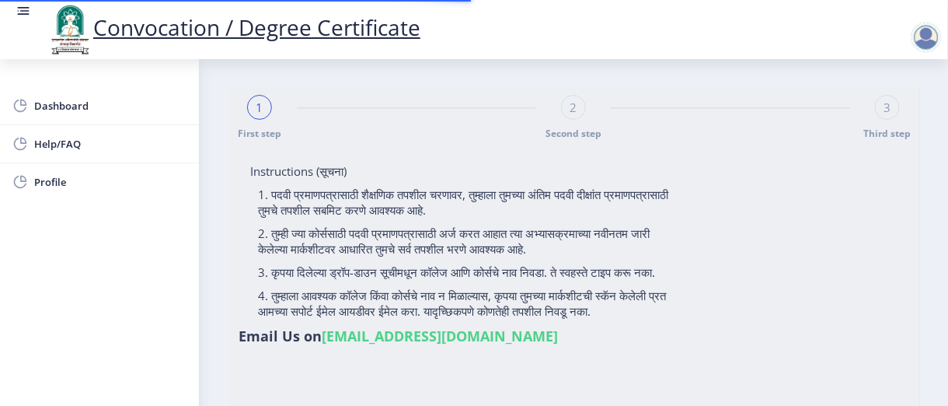
select select
type input "[PERSON_NAME]"
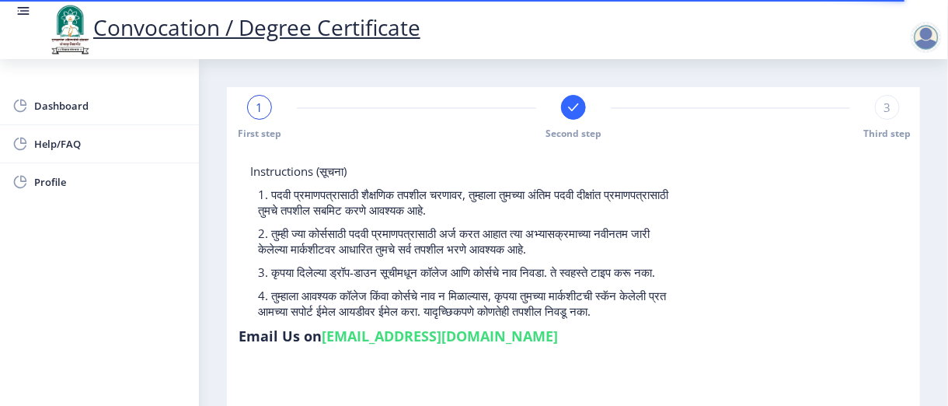
type input "2014032500221346"
select select "Regular"
select select "2017"
select select "April"
select select "Grade A"
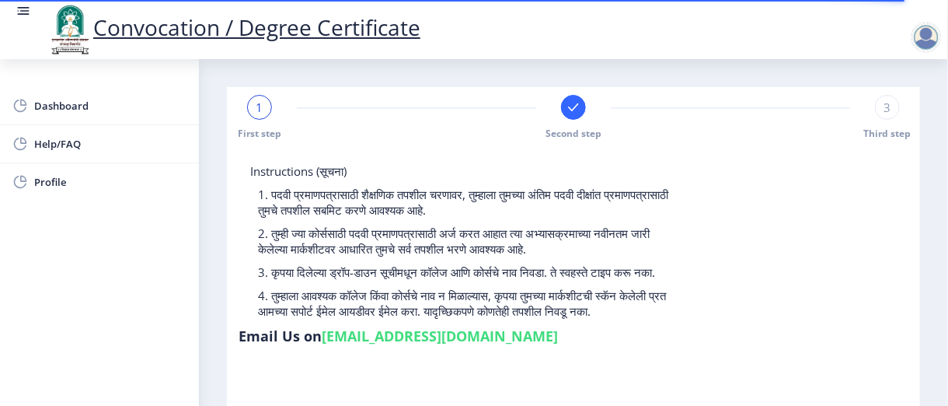
type input "389241"
type input "[PERSON_NAME]"
select select
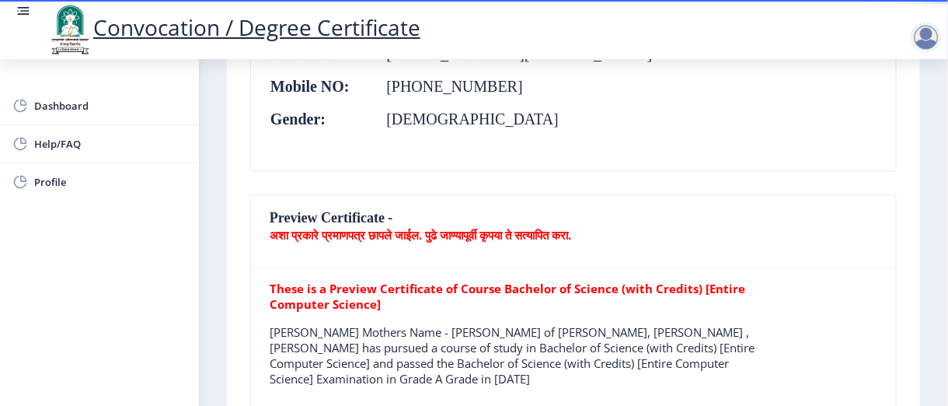
scroll to position [300, 0]
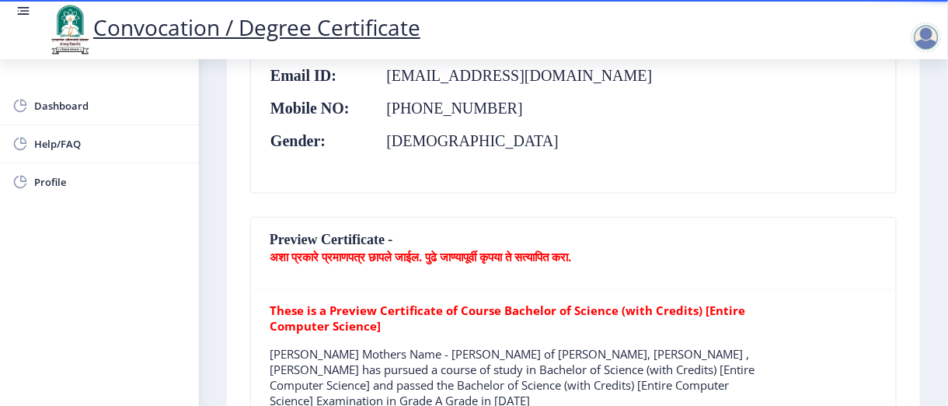
click at [265, 253] on nb-card-header "Preview Certificate - अशा प्रकारे प्रमाणपत्र छापले जाईल. पुढे जाण्यापूर्वी कृपय…" at bounding box center [573, 254] width 645 height 72
click at [302, 253] on b "अशा प्रकारे प्रमाणपत्र छापले जाईल. पुढे जाण्यापूर्वी कृपया ते सत्यापित करा." at bounding box center [421, 257] width 302 height 16
click at [555, 251] on b "अशा प्रकारे प्रमाणपत्र छापले जाईल. पुढे जाण्यापूर्वी कृपया ते सत्यापित करा." at bounding box center [421, 257] width 302 height 16
click at [857, 267] on nb-card-header "Preview Certificate - अशा प्रकारे प्रमाणपत्र छापले जाईल. पुढे जाण्यापूर्वी कृपय…" at bounding box center [573, 254] width 645 height 72
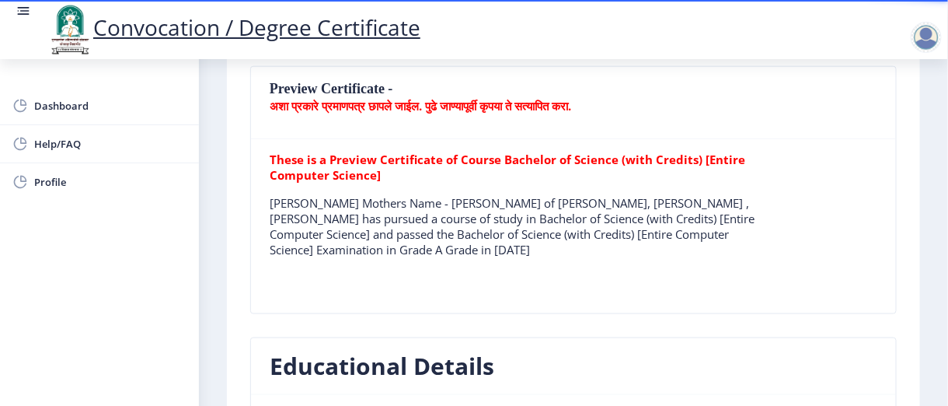
scroll to position [456, 0]
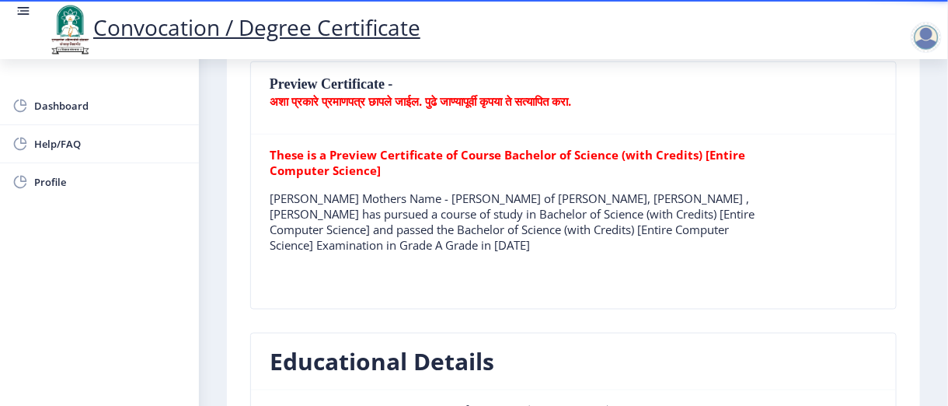
click at [484, 154] on b "These is a Preview Certificate of Course Bachelor of Science (with Credits) [En…" at bounding box center [508, 162] width 476 height 31
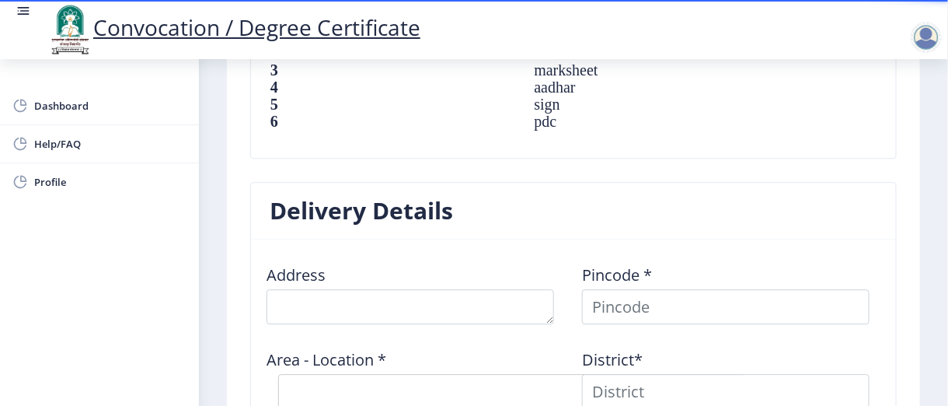
scroll to position [1322, 0]
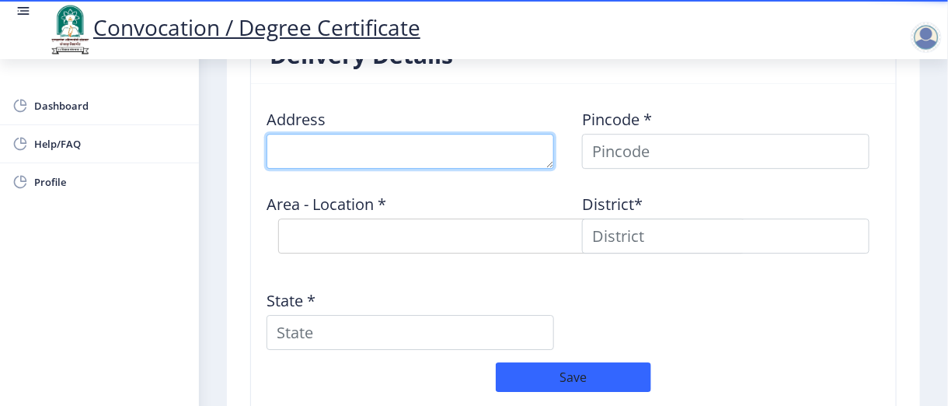
click at [531, 147] on textarea at bounding box center [411, 151] width 288 height 35
type textarea "[PERSON_NAME] ,gosaviwadi ,[GEOGRAPHIC_DATA]"
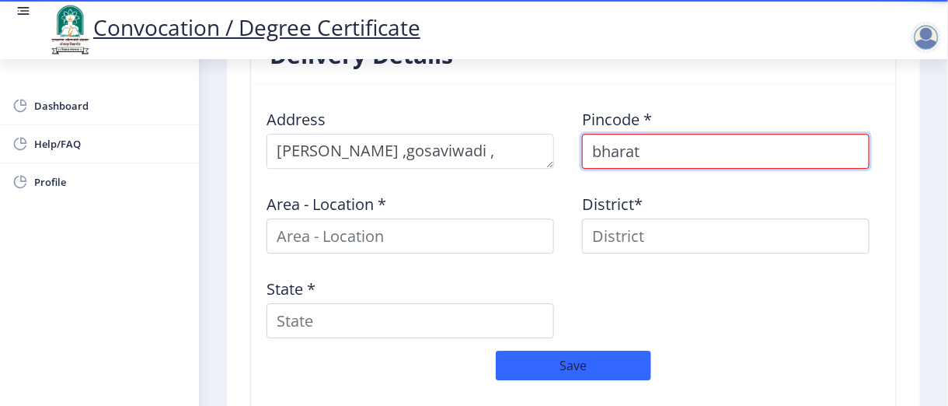
click at [658, 159] on input "bharat" at bounding box center [726, 151] width 288 height 35
type input "b"
type input "413304"
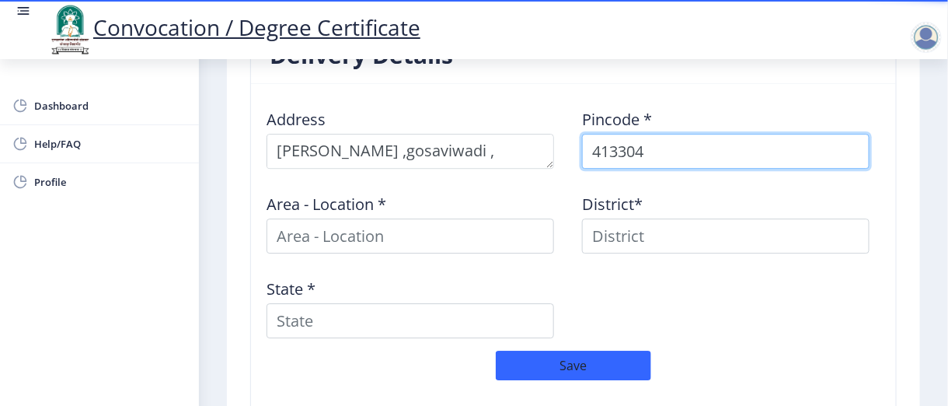
select select
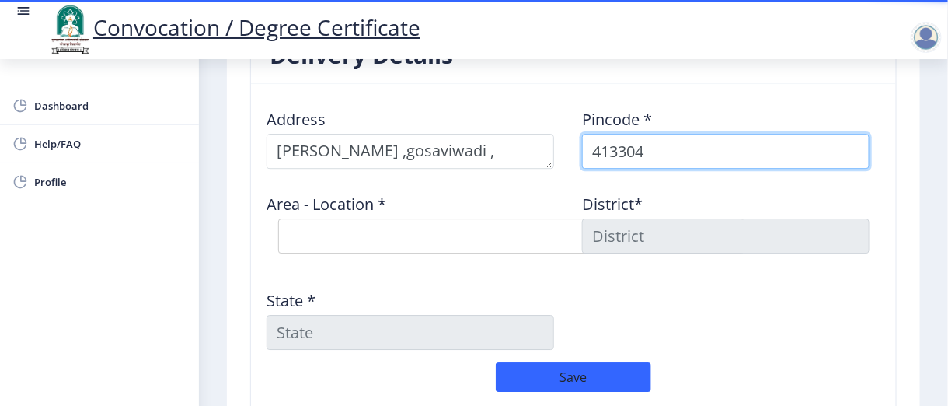
type input "413304"
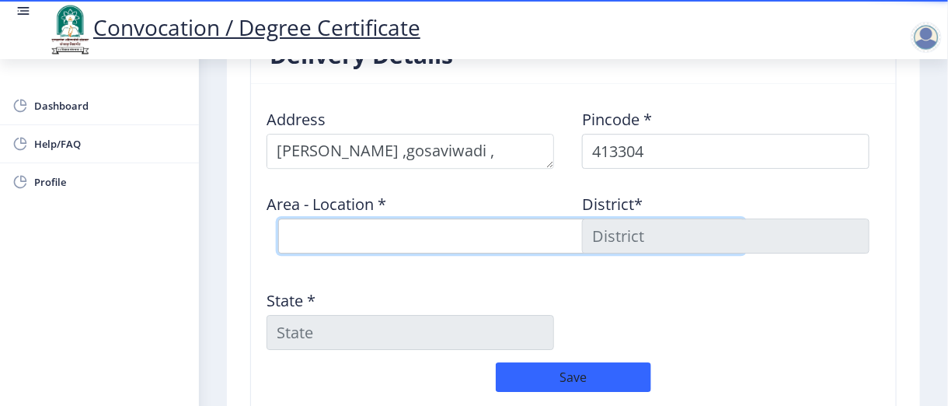
click at [467, 231] on select "Select Area Location Adhiv [PERSON_NAME] B.O Anawali B.O Babhulgaon B.O Bhandis…" at bounding box center [511, 235] width 466 height 35
select select "7: Object"
click at [278, 218] on select "Select Area Location Adhiv [PERSON_NAME] B.O Anawali B.O Babhulgaon B.O Bhandis…" at bounding box center [511, 235] width 466 height 35
type input "SOLAPUR"
type input "[GEOGRAPHIC_DATA]"
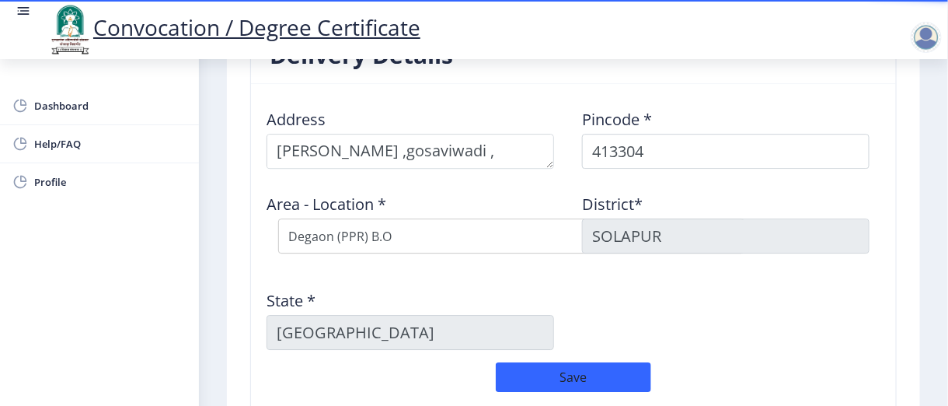
click at [636, 284] on div "Address Pincode * 413304 Area - Location * Select Area Location Adhiv [PERSON_N…" at bounding box center [573, 229] width 631 height 266
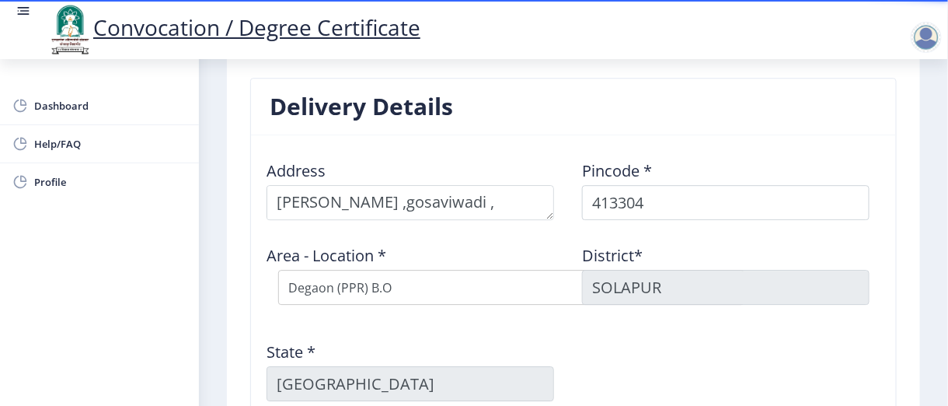
scroll to position [1244, 0]
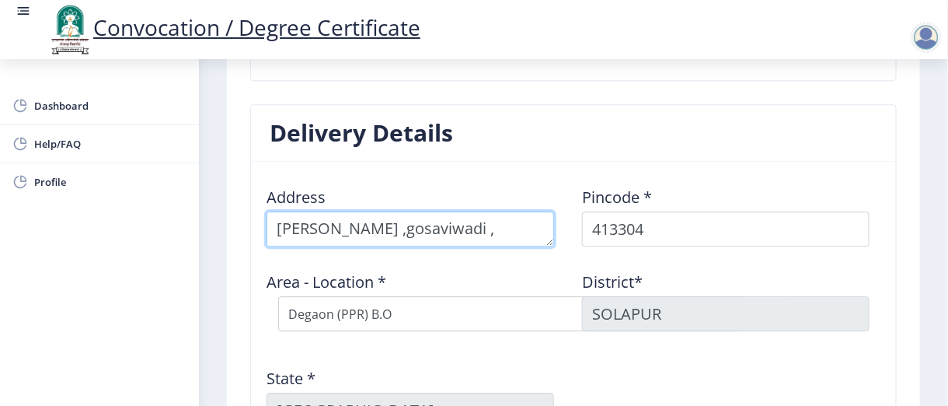
click at [467, 223] on textarea at bounding box center [411, 228] width 288 height 35
click at [504, 230] on textarea at bounding box center [411, 228] width 288 height 35
type textarea "a"
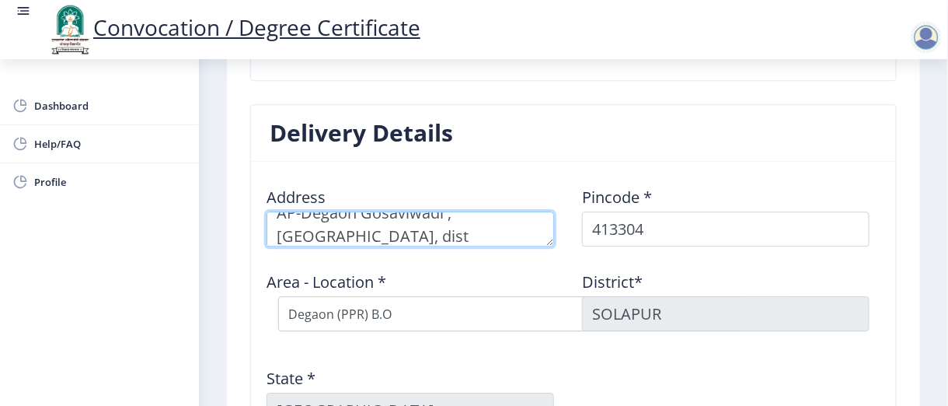
scroll to position [0, 0]
click at [357, 229] on textarea at bounding box center [411, 228] width 288 height 35
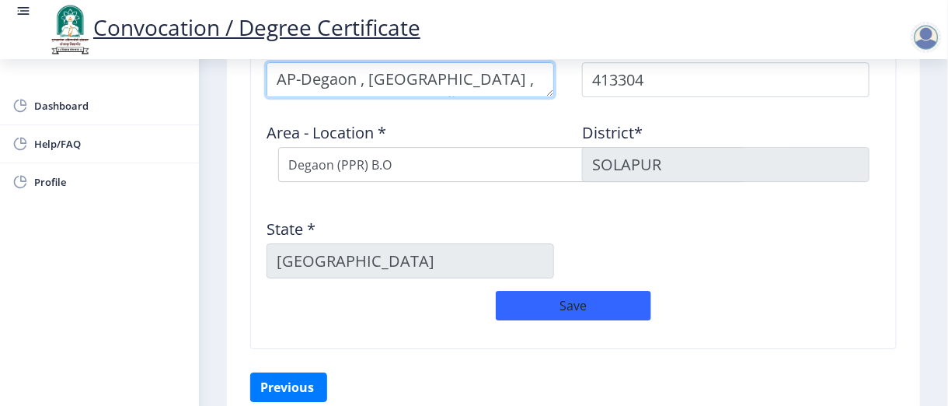
scroll to position [1399, 0]
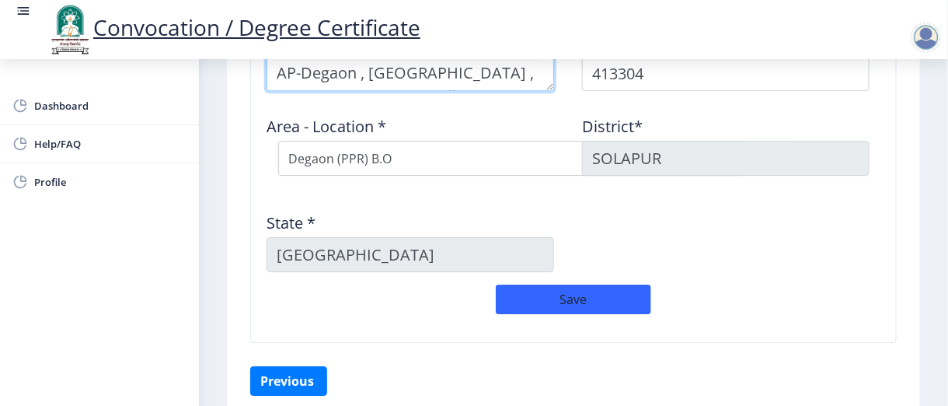
type textarea "AP-Degaon , [GEOGRAPHIC_DATA] , [GEOGRAPHIC_DATA], dist [GEOGRAPHIC_DATA]"
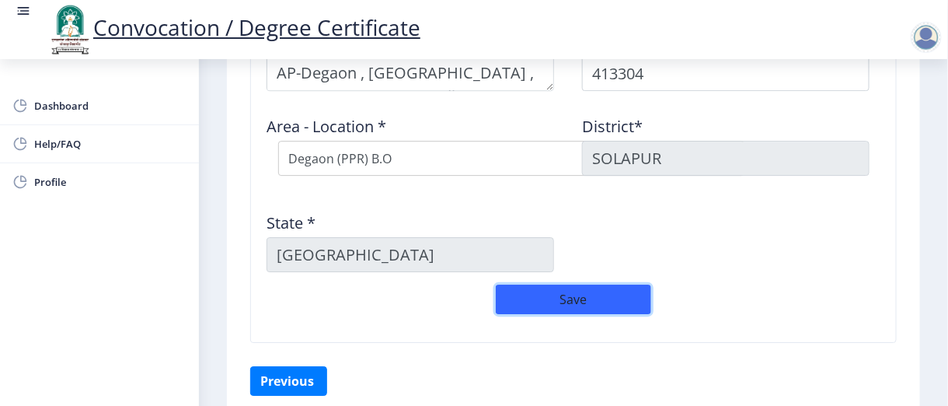
click at [533, 297] on button "Save" at bounding box center [573, 300] width 155 height 30
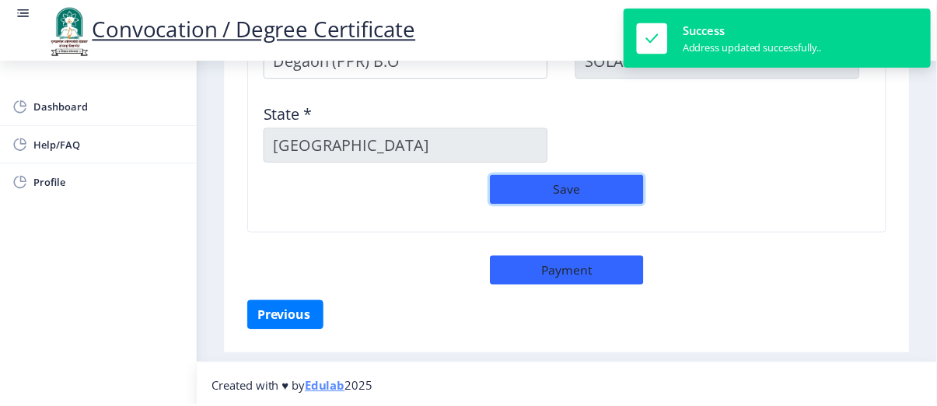
scroll to position [1500, 0]
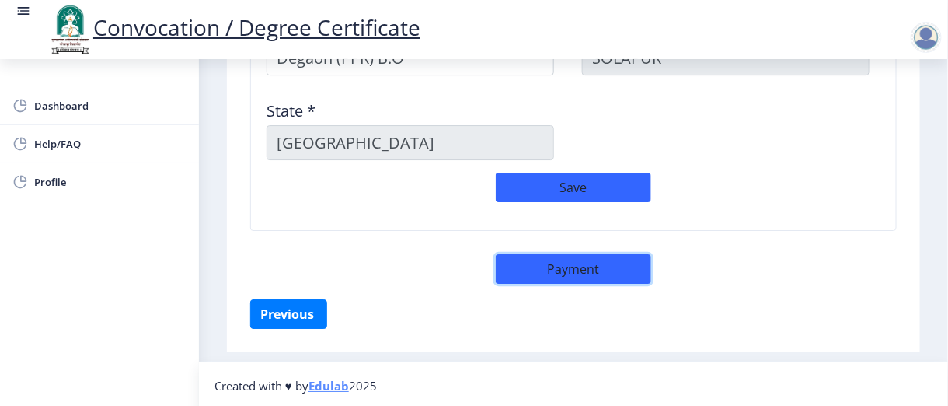
click at [582, 267] on button "Payment" at bounding box center [573, 269] width 155 height 30
select select "sealed"
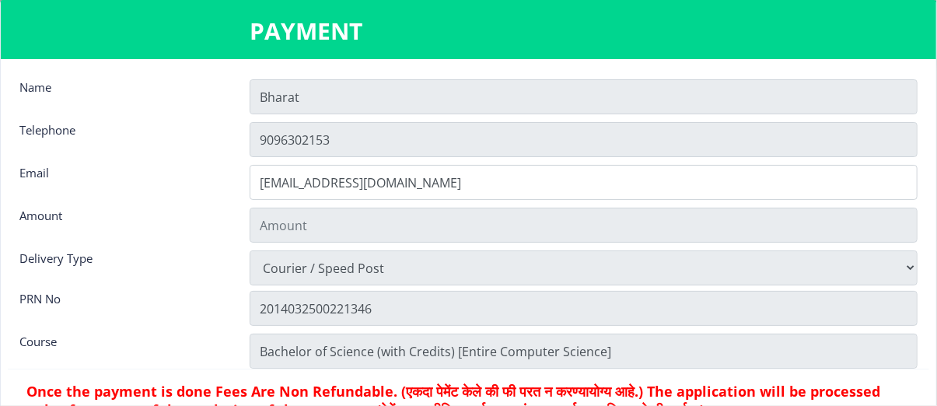
type input "2885"
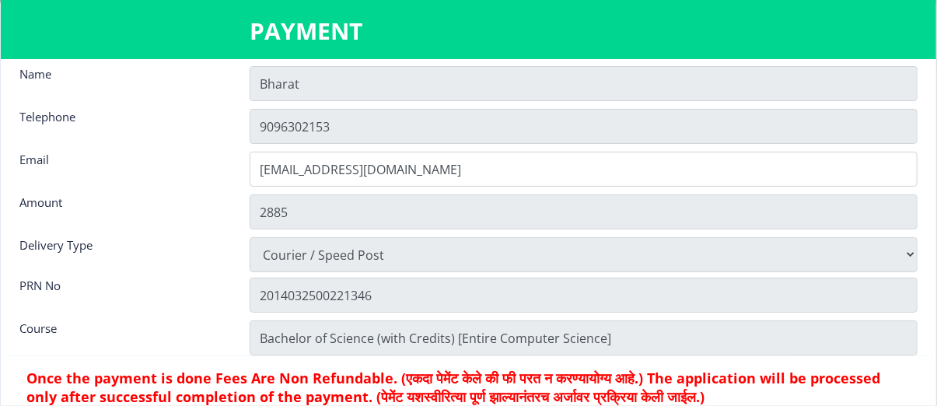
scroll to position [20, 0]
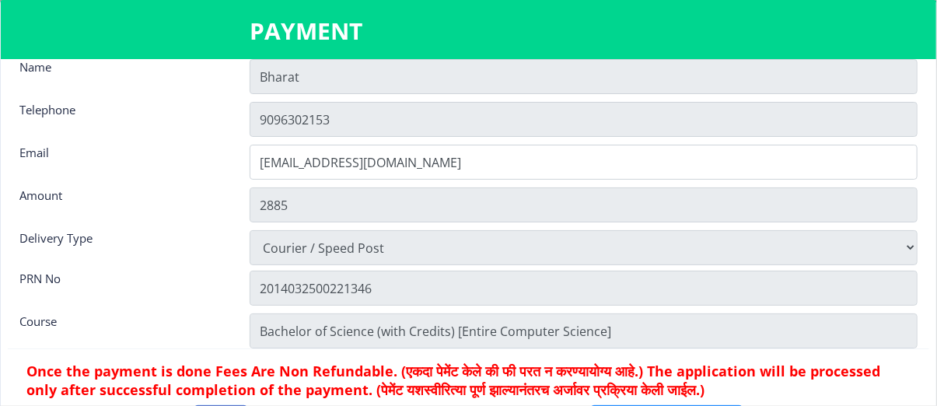
click at [452, 27] on h3 "PAYMENT" at bounding box center [469, 31] width 438 height 31
click at [875, 384] on h6 "Once the payment is done Fees Are Non Refundable. (एकदा पेमेंट केले की फी परत न…" at bounding box center [468, 380] width 884 height 37
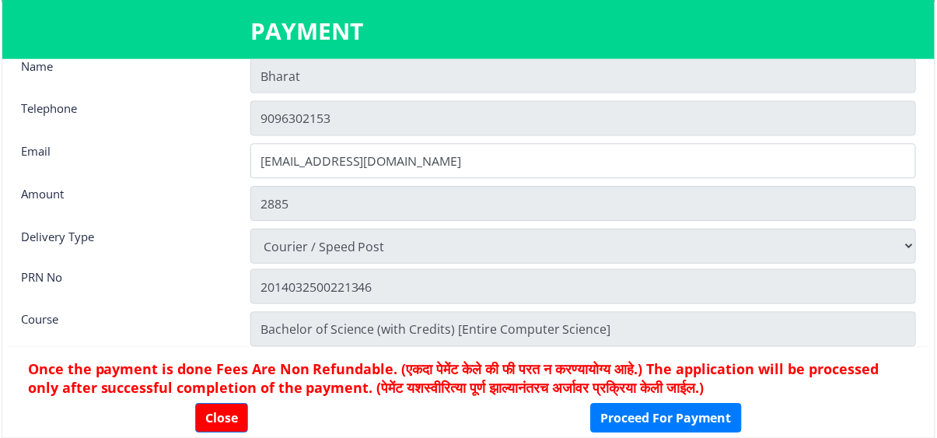
scroll to position [1466, 0]
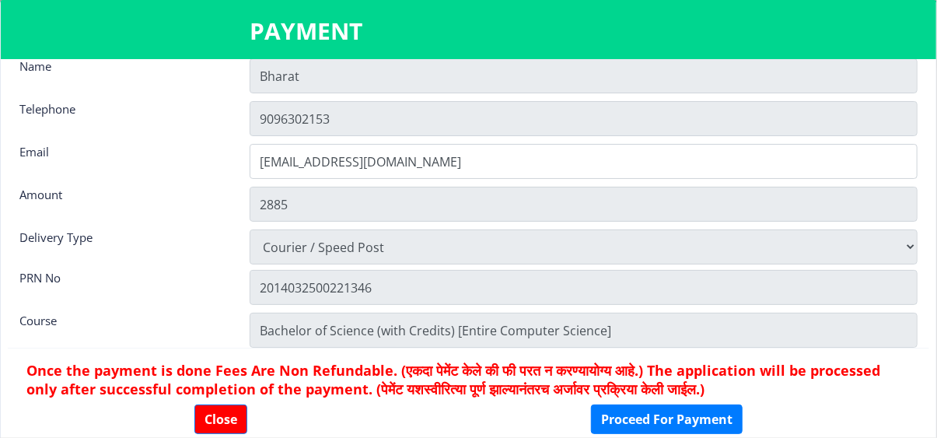
click at [892, 372] on h6 "Once the payment is done Fees Are Non Refundable. (एकदा पेमेंट केले की फी परत न…" at bounding box center [468, 379] width 884 height 37
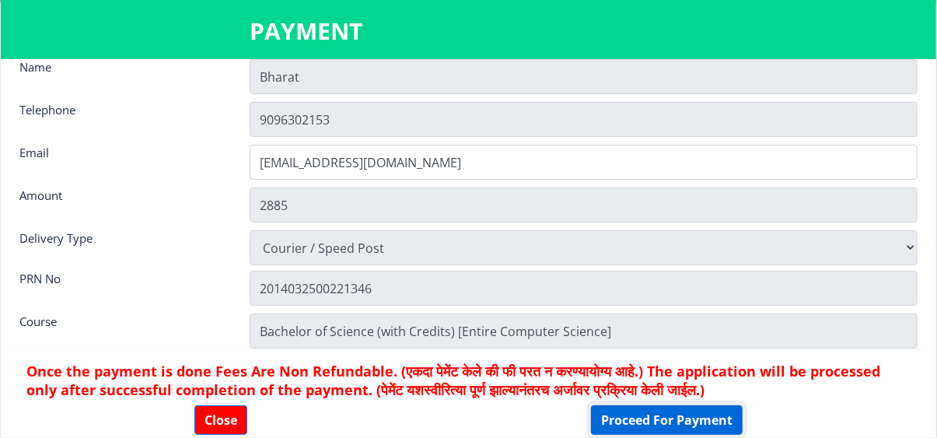
click at [646, 405] on button "Proceed For Payment" at bounding box center [667, 420] width 152 height 30
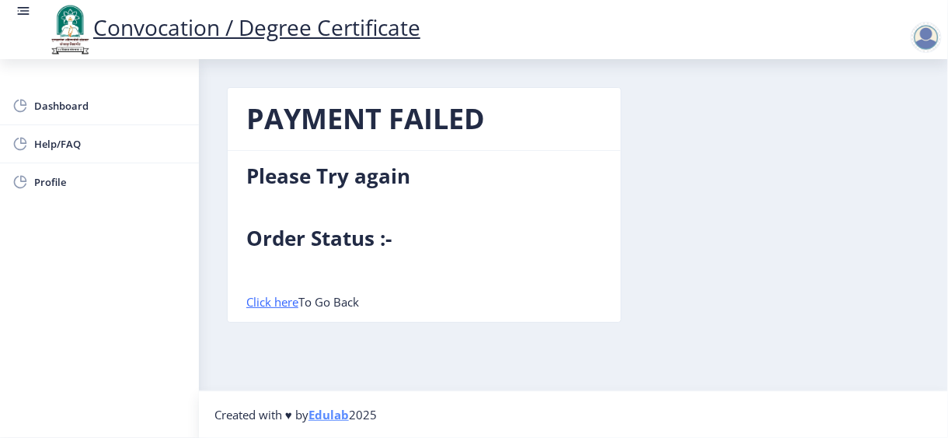
click at [335, 234] on b "Order Status :-" at bounding box center [318, 238] width 145 height 28
click at [278, 302] on link "Click here" at bounding box center [272, 302] width 52 height 16
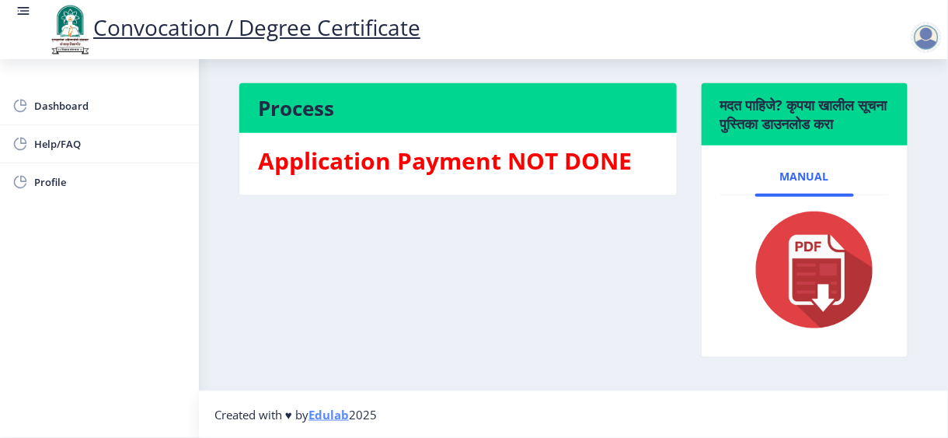
scroll to position [374, 0]
click at [431, 153] on h3 "Application Payment NOT DONE" at bounding box center [458, 160] width 400 height 31
click at [525, 159] on div "Application Payment NOT DONE" at bounding box center [458, 163] width 424 height 37
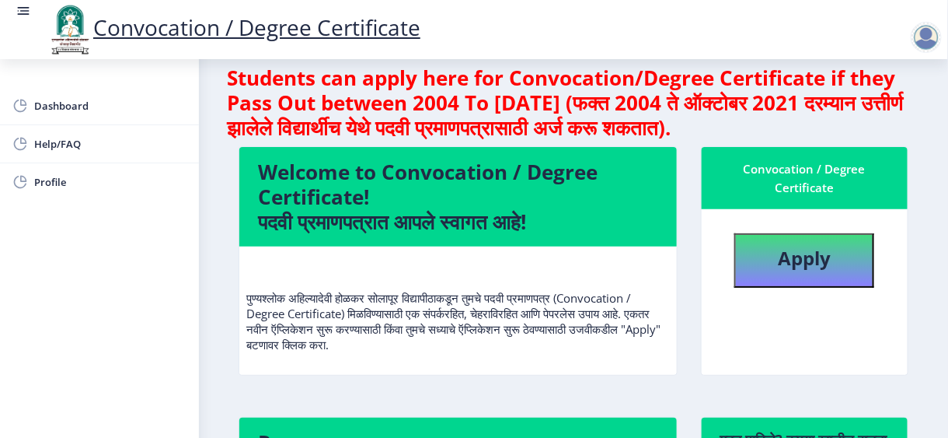
scroll to position [0, 0]
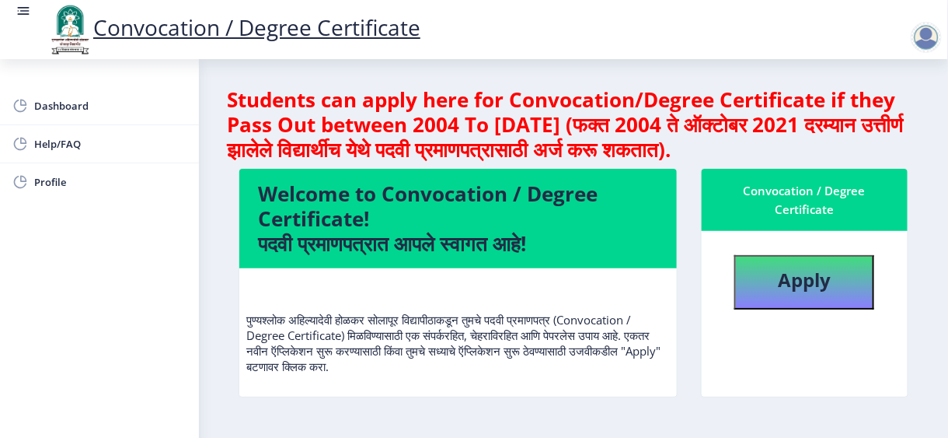
click at [368, 215] on h4 "Welcome to Convocation / Degree Certificate! पदवी प्रमाणपत्रात आपले स्वागत आहे!" at bounding box center [458, 218] width 400 height 75
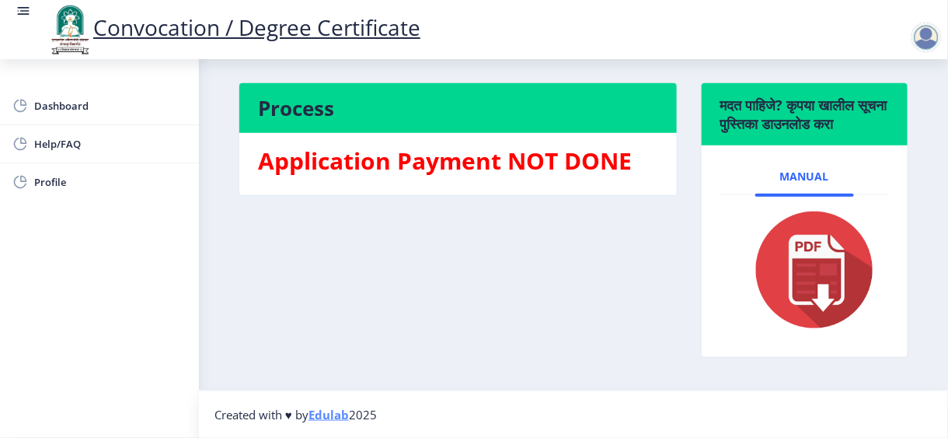
scroll to position [374, 0]
click at [424, 145] on h3 "Application Payment NOT DONE" at bounding box center [458, 160] width 400 height 31
click at [61, 110] on span "Dashboard" at bounding box center [110, 105] width 152 height 19
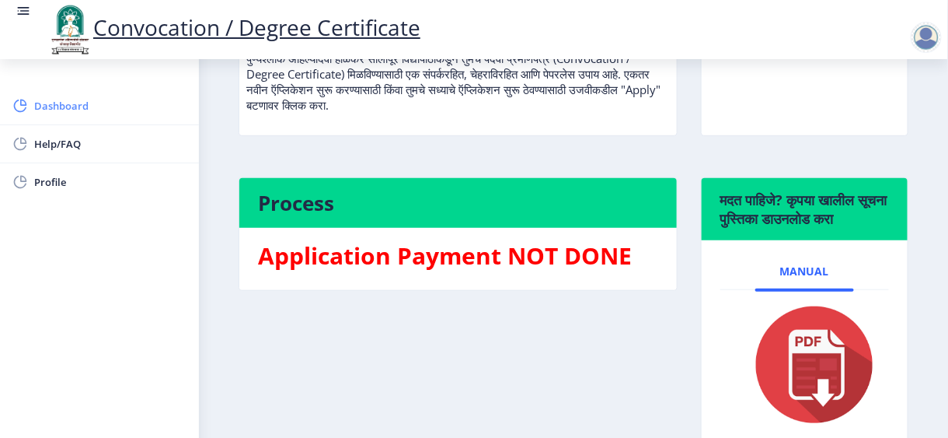
scroll to position [311, 0]
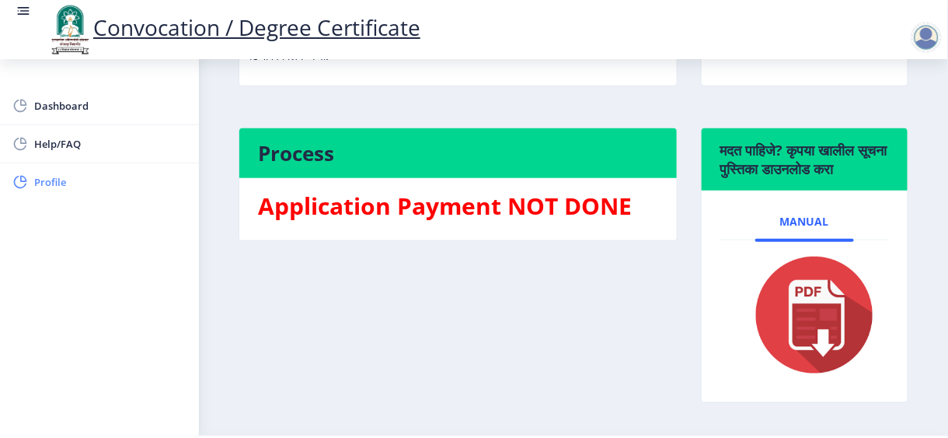
click at [65, 176] on span "Profile" at bounding box center [110, 182] width 152 height 19
select select
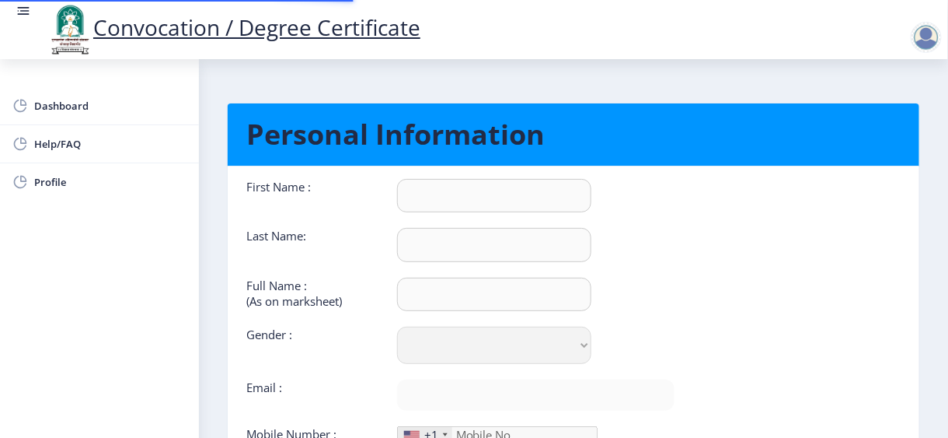
type input "Bharat"
type input "Namade"
type input "[PERSON_NAME]"
select select "[DEMOGRAPHIC_DATA]"
type input "[EMAIL_ADDRESS][DOMAIN_NAME]"
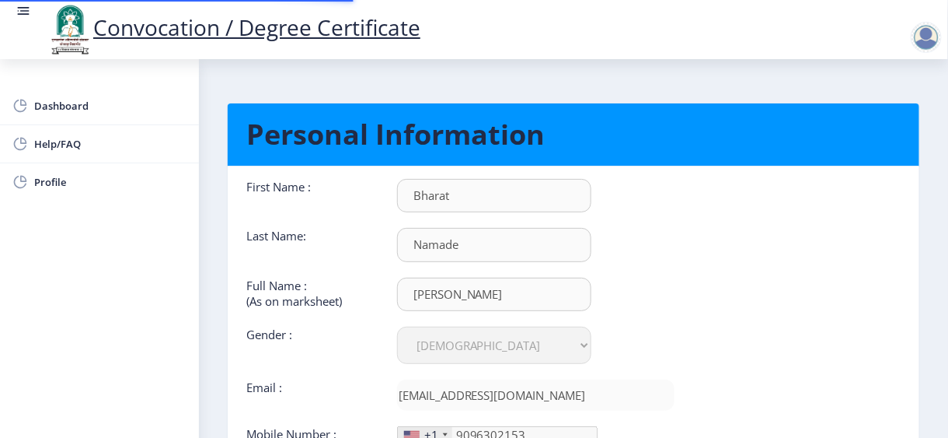
type input "909-630-21"
click at [79, 100] on span "Dashboard" at bounding box center [110, 105] width 152 height 19
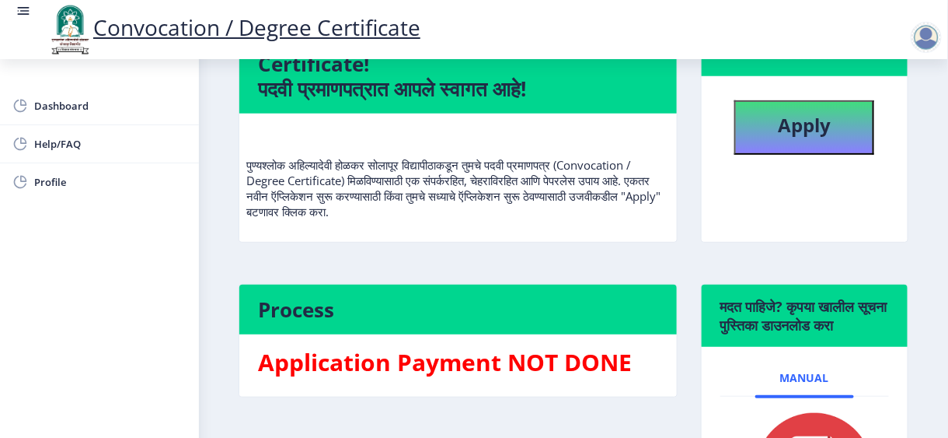
scroll to position [155, 0]
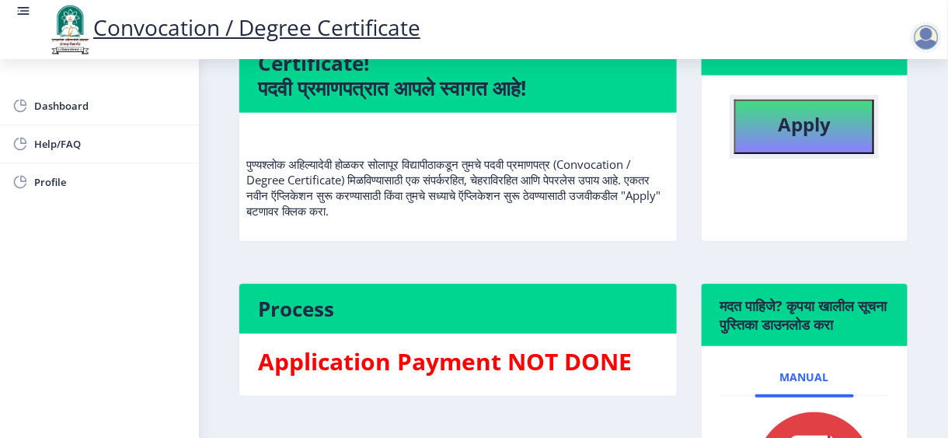
click at [787, 132] on b "Apply" at bounding box center [804, 124] width 53 height 26
select select
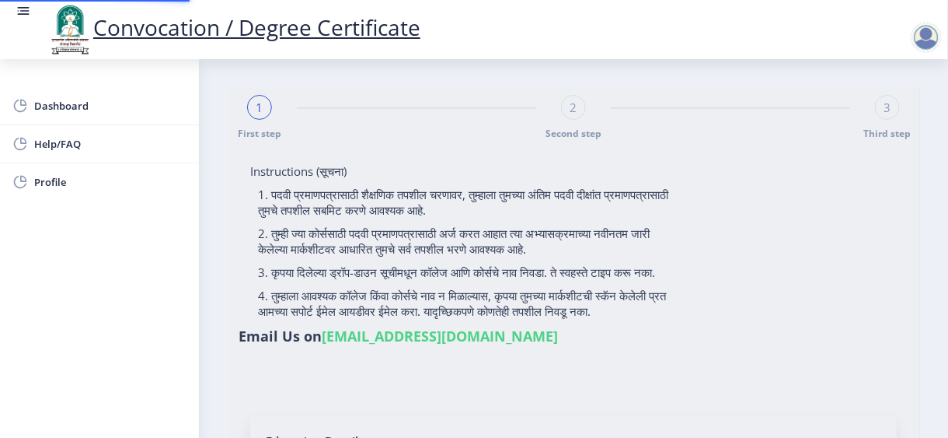
type input "[PERSON_NAME]"
type input "2014032500221346"
select select "Regular"
select select "2017"
select select "April"
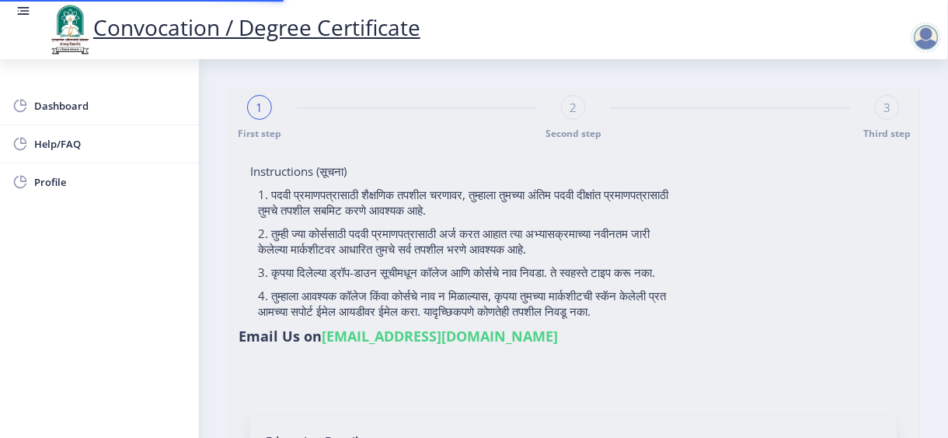
select select "Grade A"
type input "389241"
type input "[PERSON_NAME]"
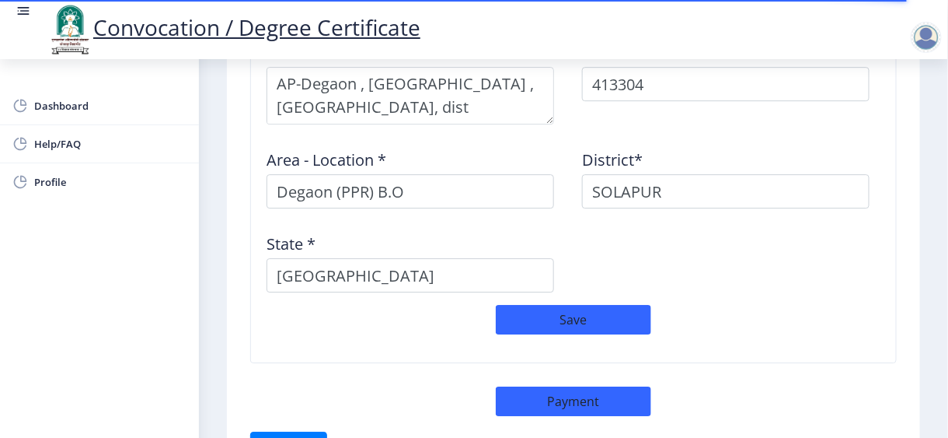
scroll to position [1489, 0]
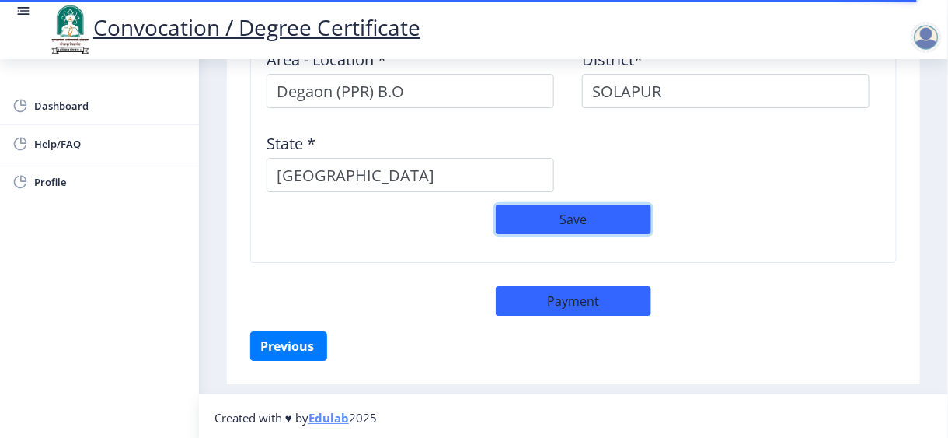
click at [568, 214] on button "Save" at bounding box center [573, 219] width 155 height 30
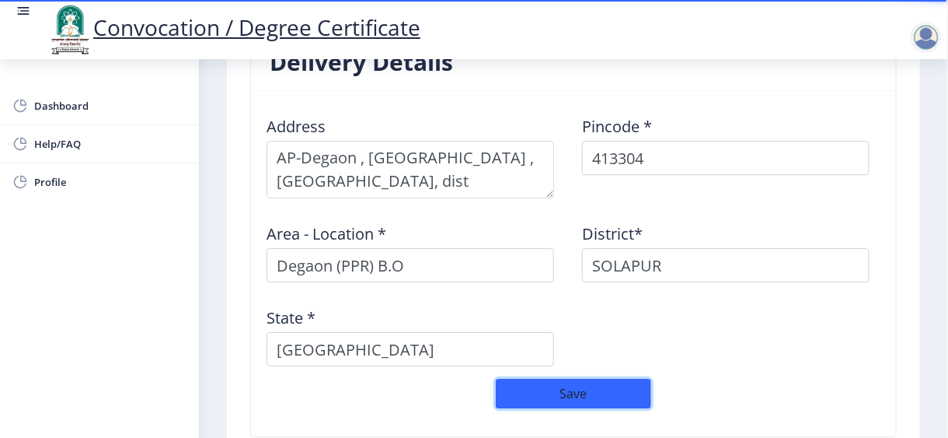
scroll to position [1333, 0]
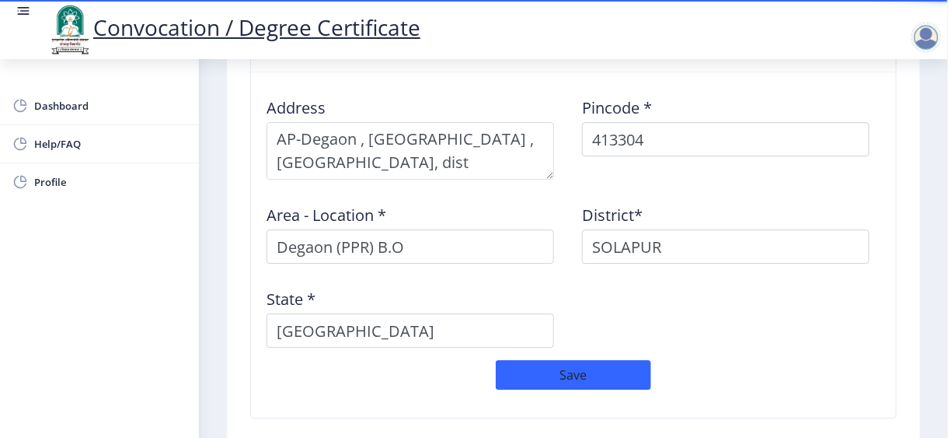
click at [513, 194] on div "Area - Location * Degaon (PPR) B.O" at bounding box center [416, 228] width 316 height 72
click at [543, 379] on button "Save" at bounding box center [573, 375] width 155 height 30
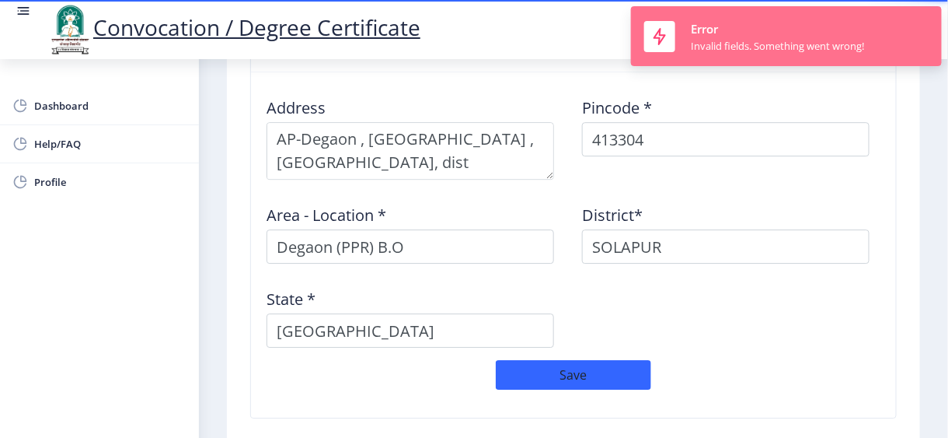
click at [786, 44] on div "Invalid fields. Something went wrong!" at bounding box center [777, 46] width 173 height 14
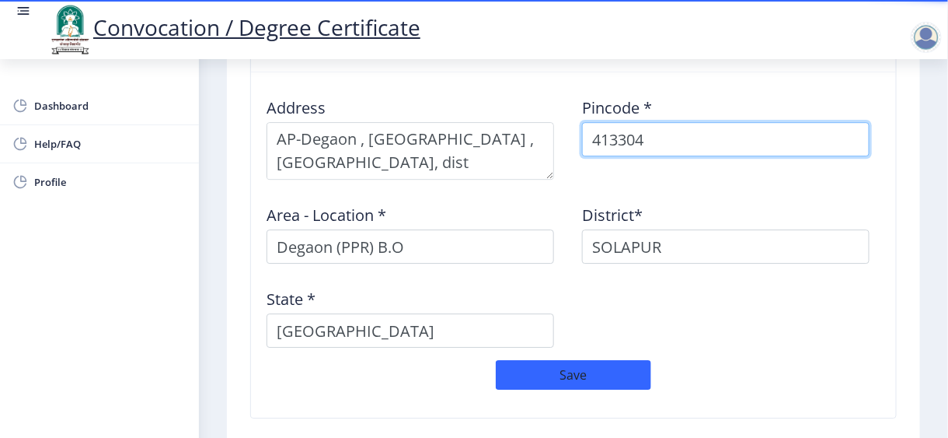
click at [670, 137] on input "413304" at bounding box center [726, 139] width 288 height 34
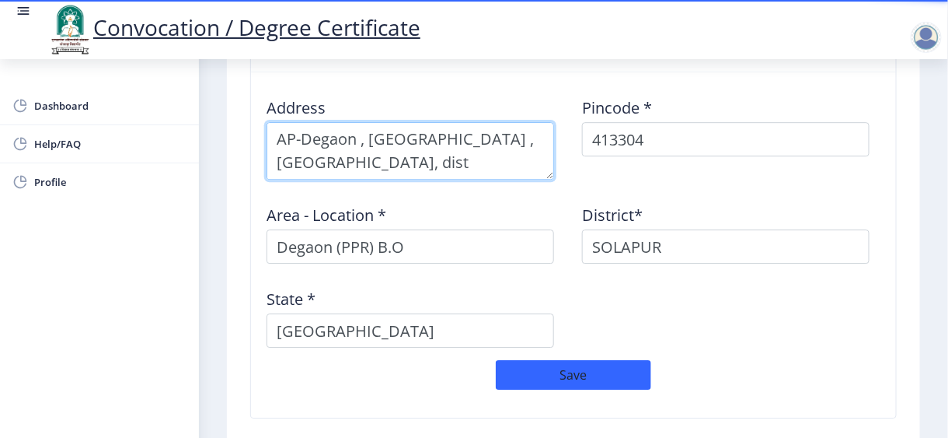
click at [489, 152] on textarea at bounding box center [411, 151] width 288 height 58
click at [399, 160] on textarea at bounding box center [411, 151] width 288 height 58
type textarea "AP-Degaon , Gosaviwadi , Pandharpur, Solapur"
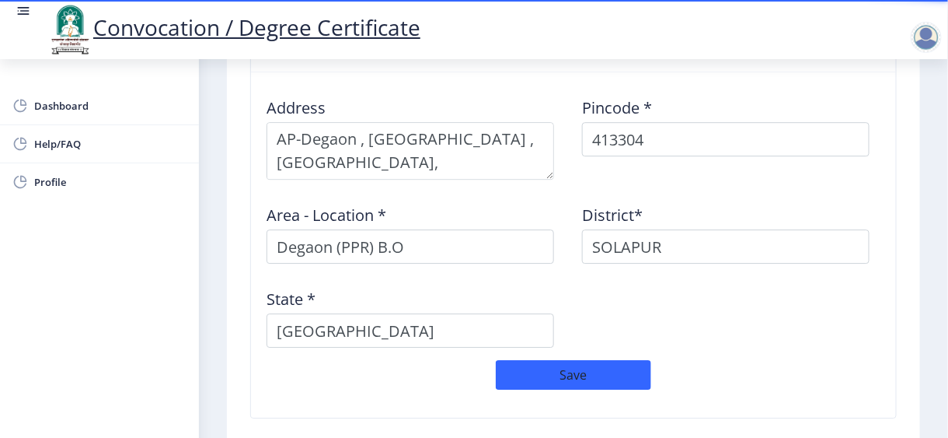
drag, startPoint x: 479, startPoint y: 183, endPoint x: 470, endPoint y: 183, distance: 8.6
click at [477, 183] on div "Address Pincode * 413304 Area - Location * Degaon (PPR) B.O District* SOLAPUR S…" at bounding box center [573, 222] width 631 height 275
select select
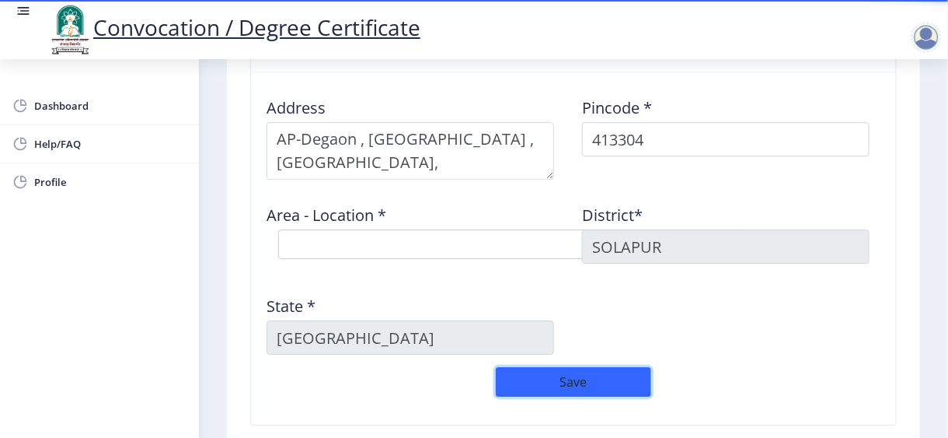
click at [558, 379] on button "Save" at bounding box center [573, 382] width 155 height 30
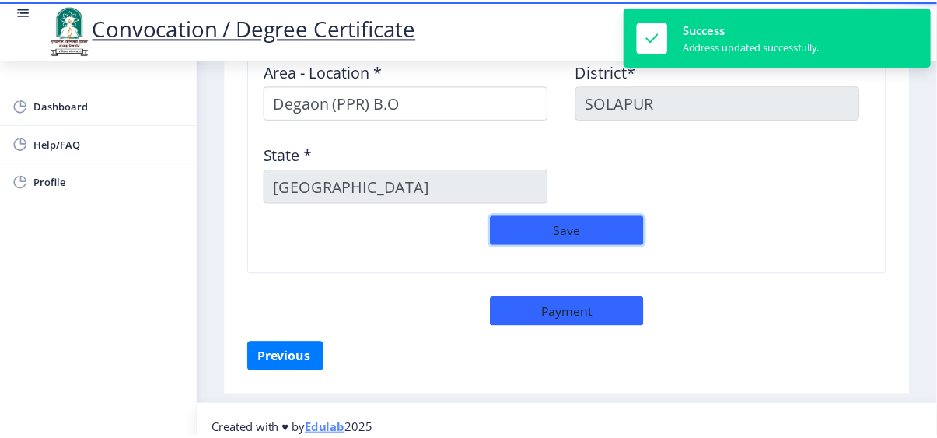
scroll to position [1489, 0]
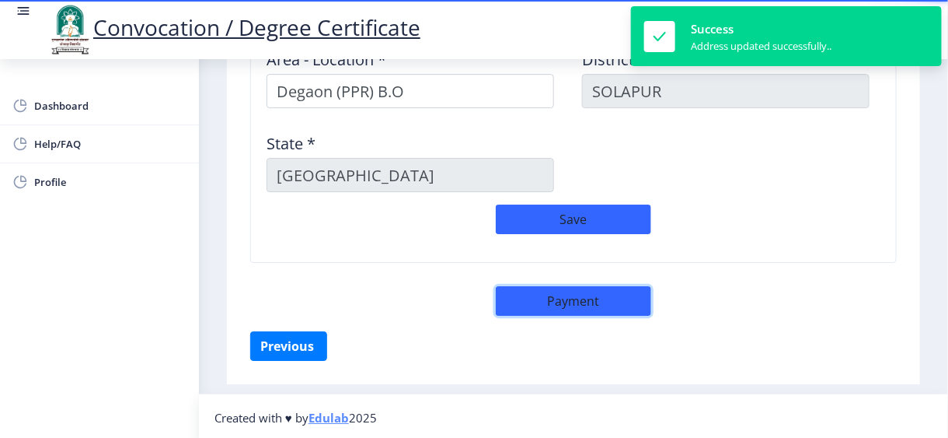
click at [565, 292] on button "Payment" at bounding box center [573, 301] width 155 height 30
select select "sealed"
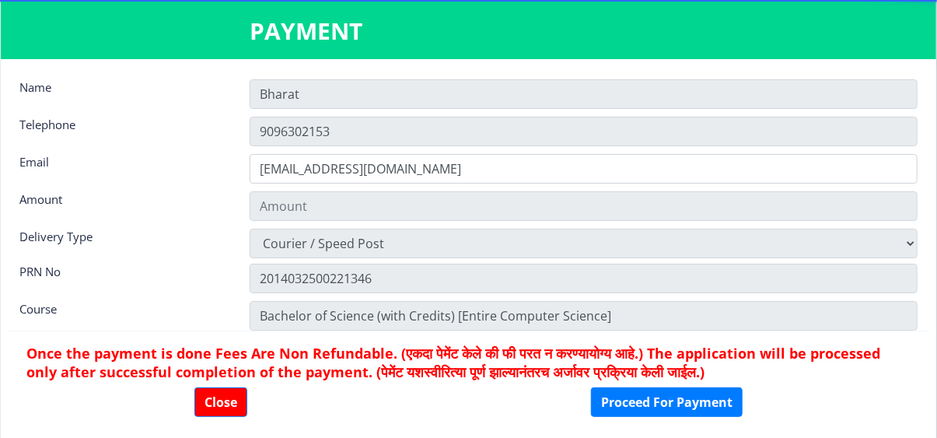
type input "2885"
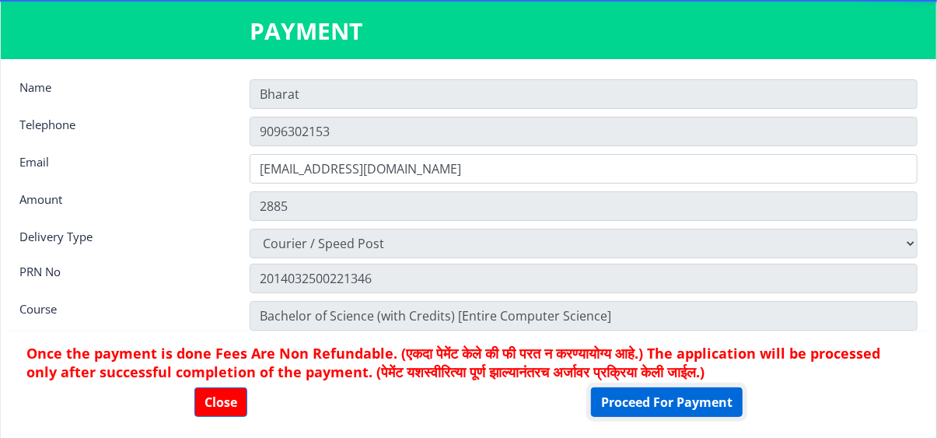
click at [661, 407] on button "Proceed For Payment" at bounding box center [667, 402] width 152 height 30
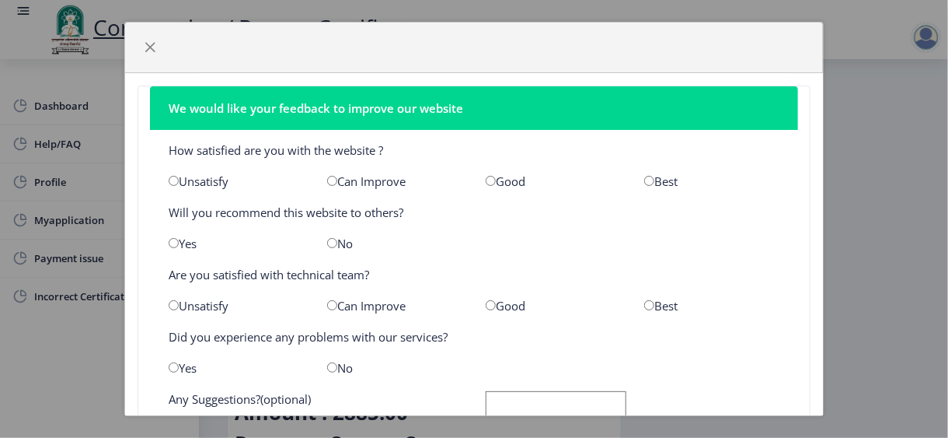
click at [486, 178] on input "radio" at bounding box center [491, 181] width 10 height 10
radio input "true"
click at [173, 243] on input "radio" at bounding box center [174, 243] width 10 height 10
radio input "true"
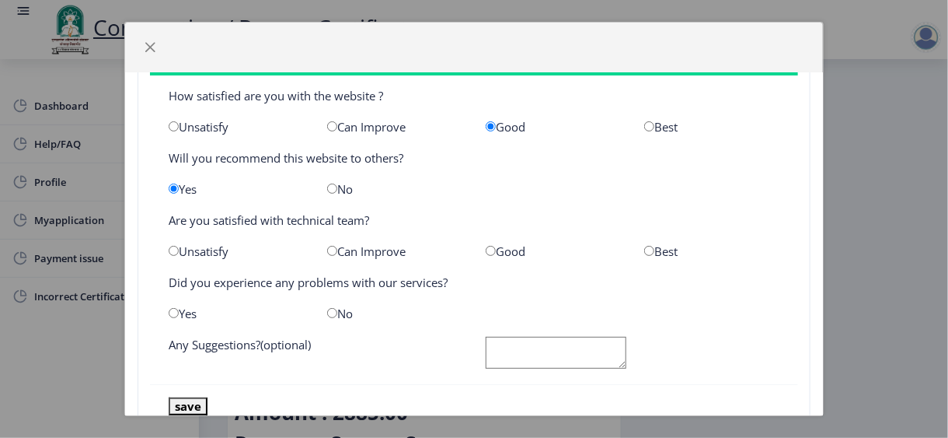
scroll to position [78, 0]
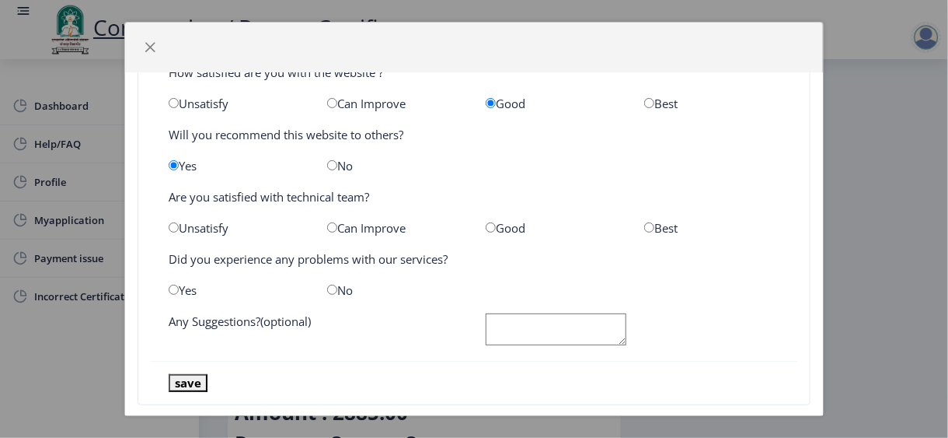
click at [486, 226] on input "radio" at bounding box center [491, 227] width 10 height 10
radio input "true"
click at [330, 292] on input "radio" at bounding box center [332, 290] width 10 height 10
radio input "true"
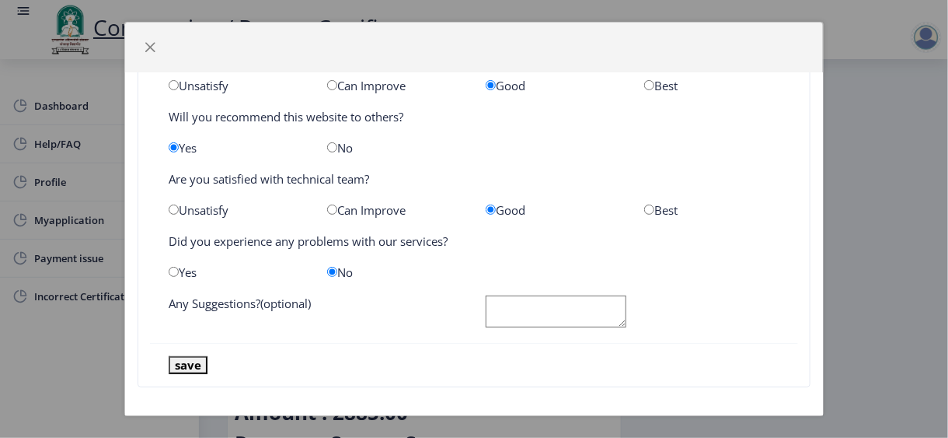
scroll to position [103, 0]
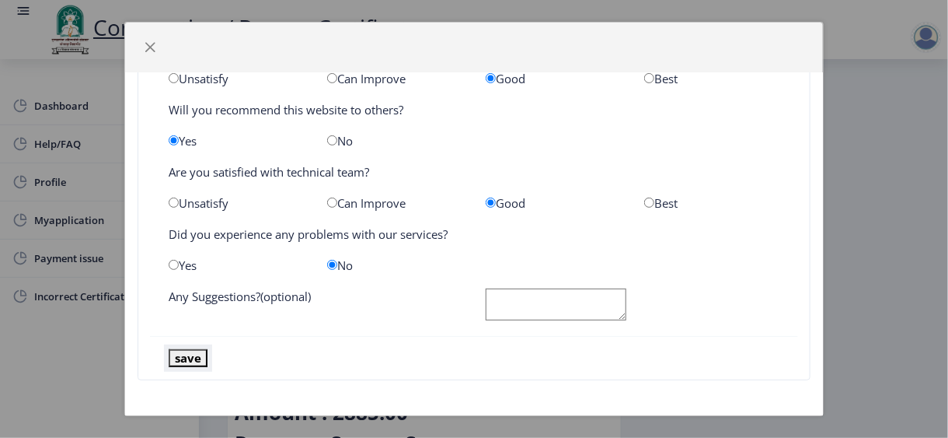
click at [188, 358] on button "save" at bounding box center [188, 358] width 39 height 18
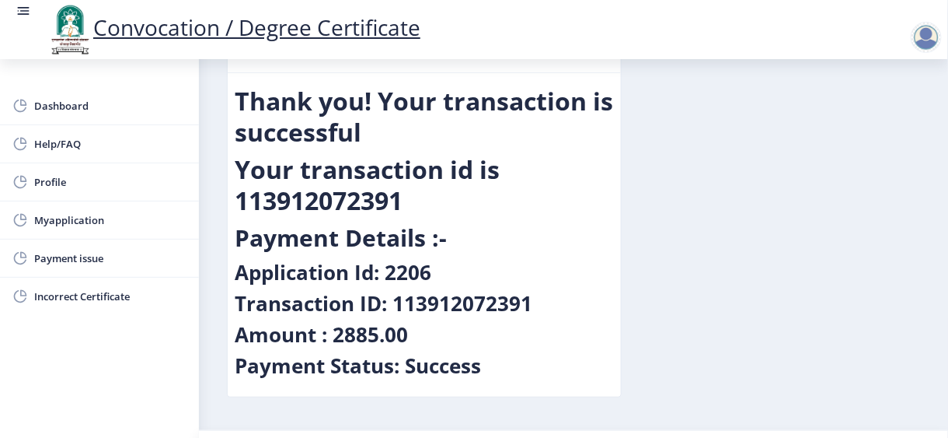
scroll to position [0, 0]
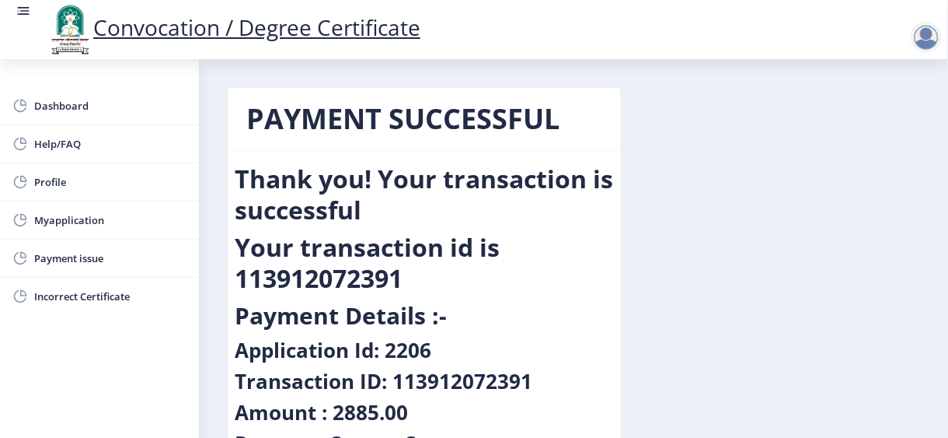
click at [775, 179] on div "PAYMENT SUCCESSFUL Thank you! Your transaction is successful Your transaction i…" at bounding box center [573, 292] width 717 height 411
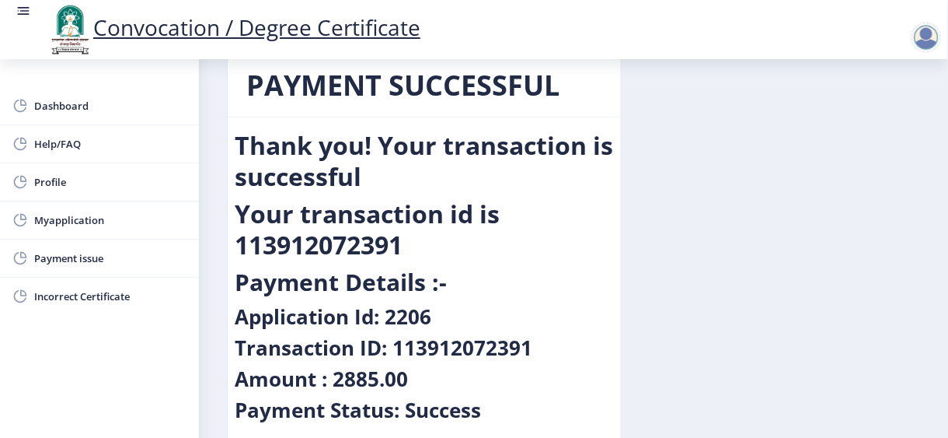
scroll to position [70, 0]
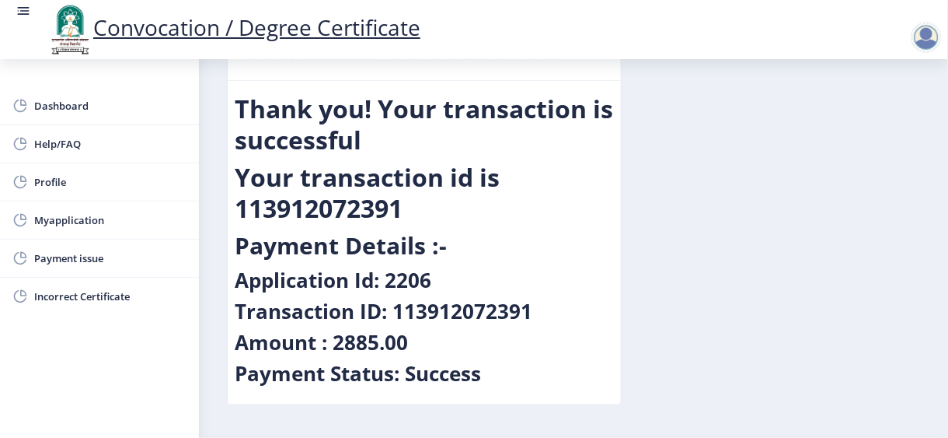
drag, startPoint x: 226, startPoint y: 86, endPoint x: 603, endPoint y: 376, distance: 475.1
click at [603, 376] on div "PAYMENT SUCCESSFUL Thank you! Your transaction is successful Your transaction i…" at bounding box center [424, 222] width 418 height 411
click at [658, 235] on div "PAYMENT SUCCESSFUL Thank you! Your transaction is successful Your transaction i…" at bounding box center [573, 222] width 717 height 411
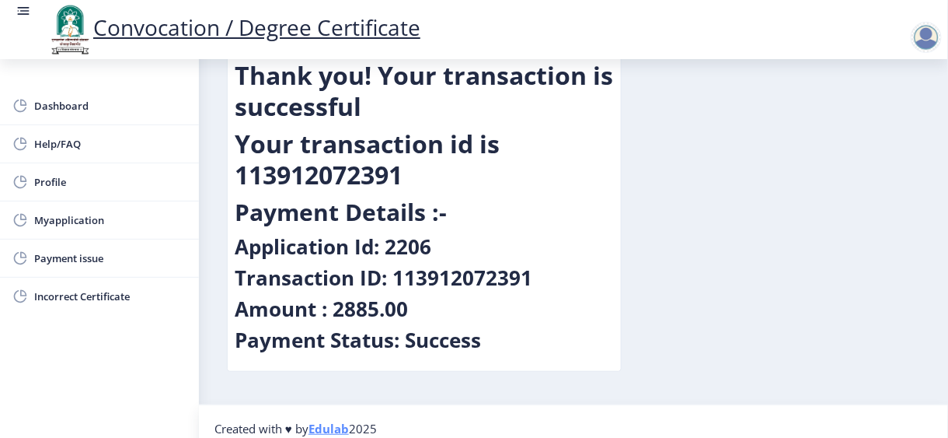
scroll to position [117, 0]
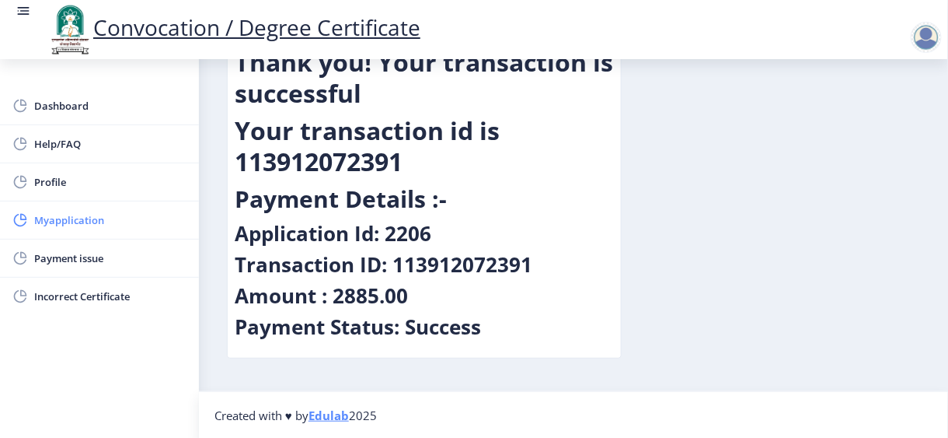
click at [75, 226] on span "Myapplication" at bounding box center [110, 220] width 152 height 19
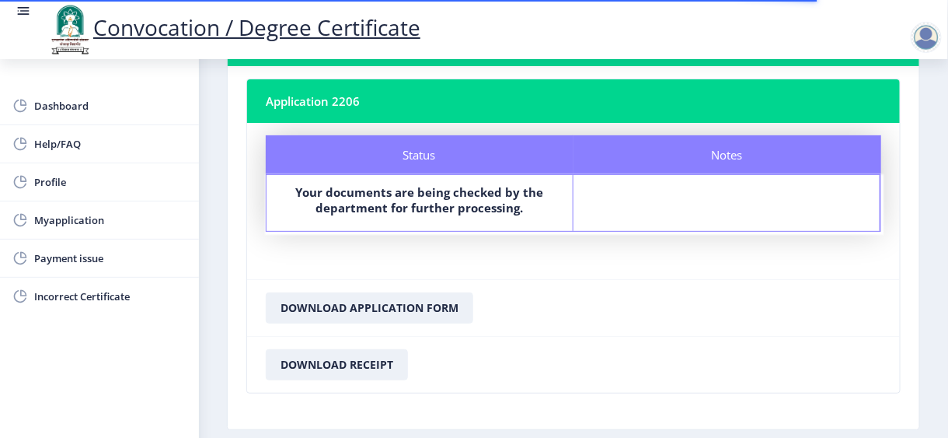
scroll to position [148, 0]
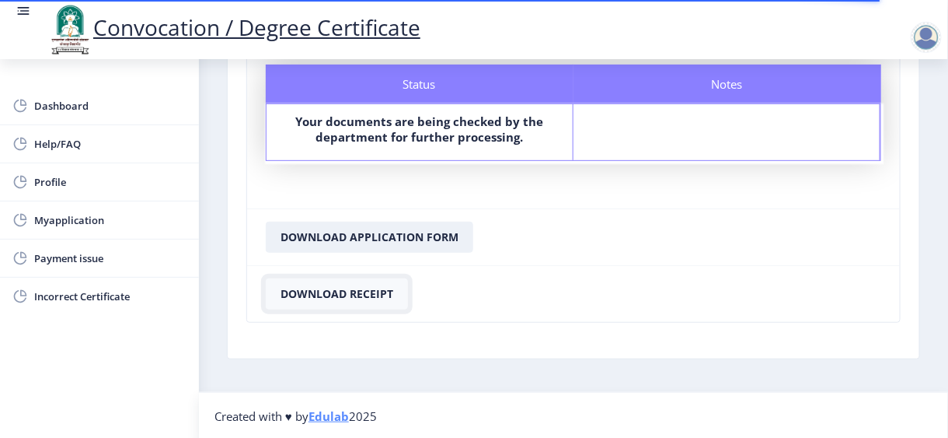
click at [324, 292] on button "Download Receipt" at bounding box center [337, 293] width 142 height 31
click at [121, 262] on span "Payment issue" at bounding box center [110, 258] width 152 height 19
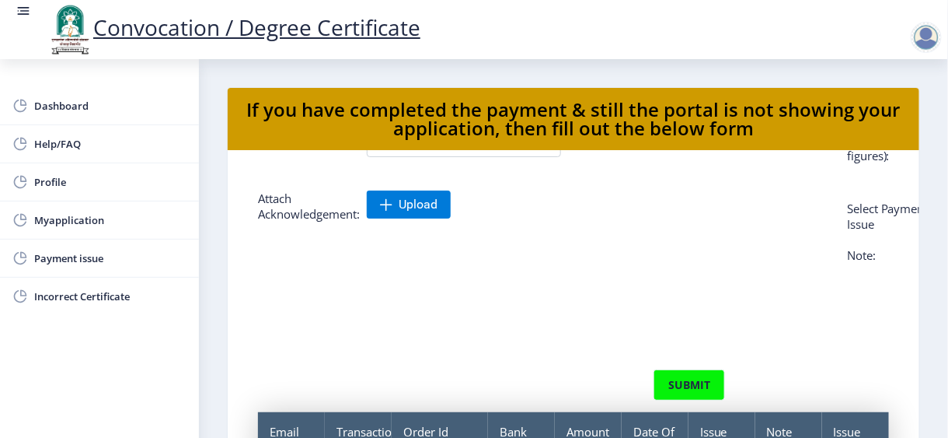
scroll to position [146, 0]
click at [76, 295] on span "Incorrect Certificate" at bounding box center [110, 296] width 152 height 19
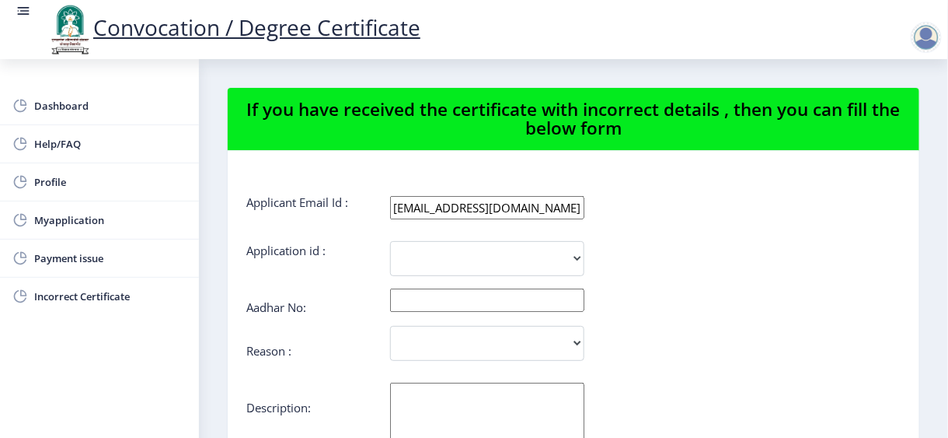
click at [931, 37] on div at bounding box center [926, 37] width 31 height 31
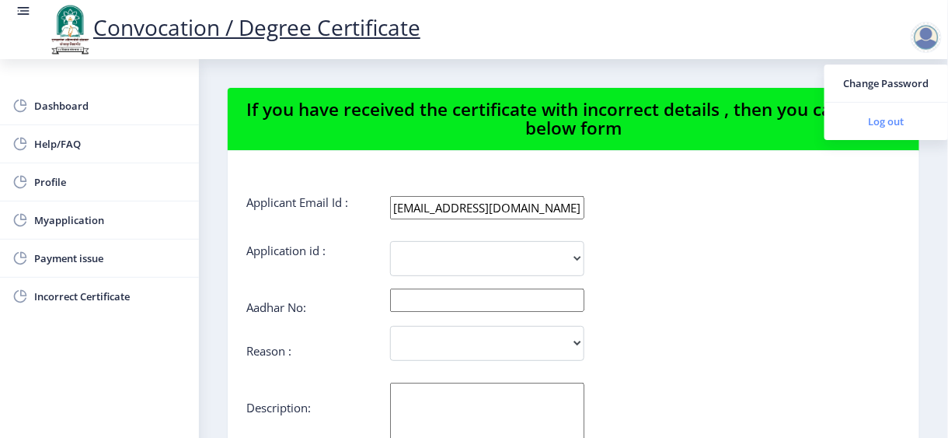
click at [906, 115] on span "Log out" at bounding box center [887, 121] width 100 height 19
